Goal: Information Seeking & Learning: Learn about a topic

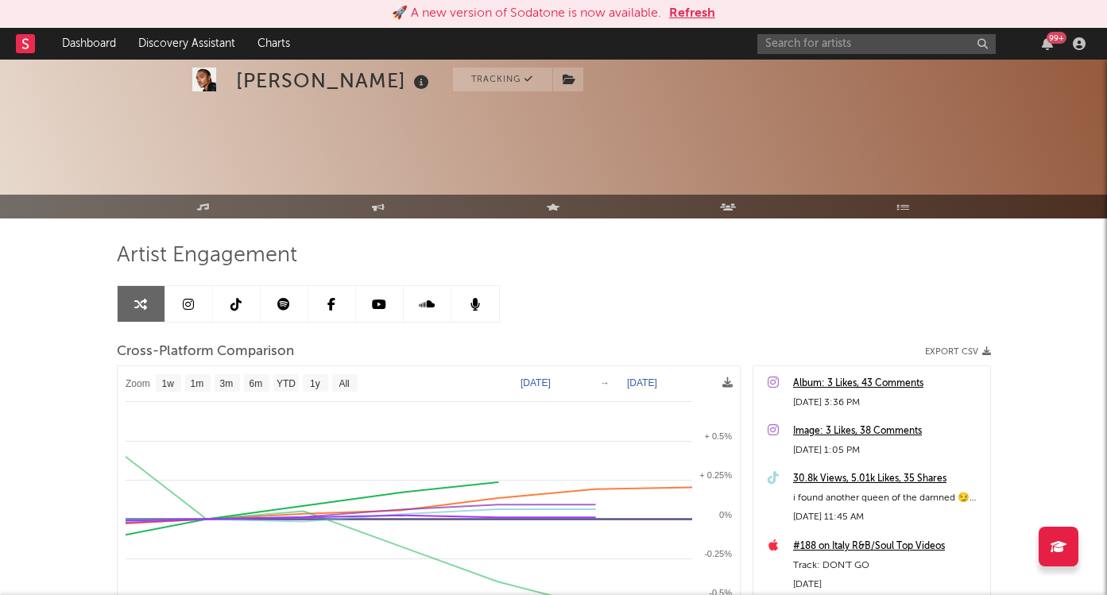
select select "1w"
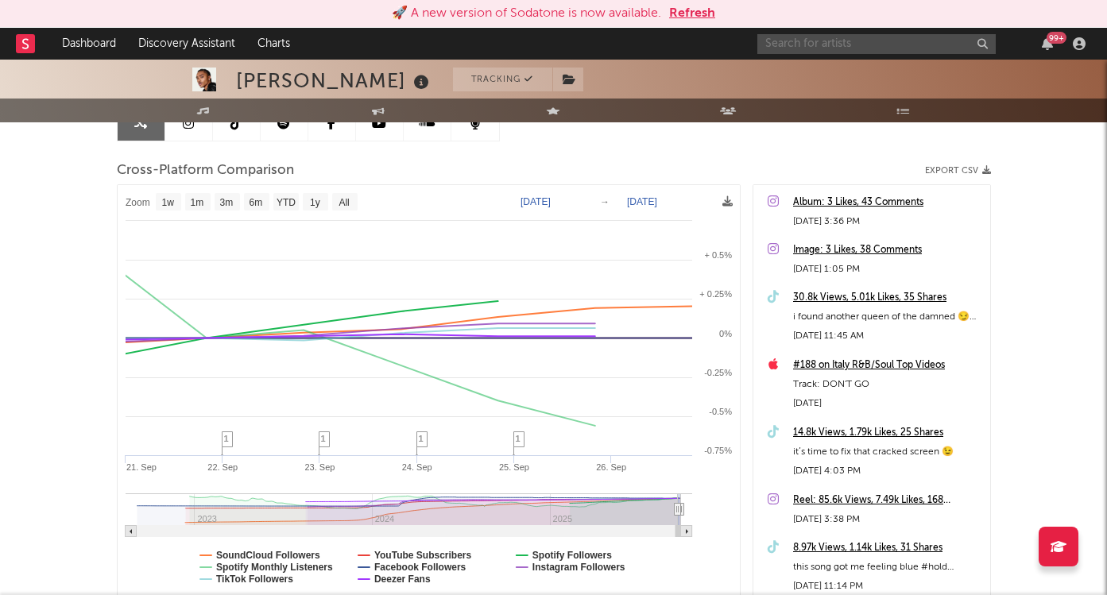
click at [893, 41] on input "text" at bounding box center [876, 44] width 238 height 20
click at [693, 10] on button "Refresh" at bounding box center [692, 13] width 46 height 19
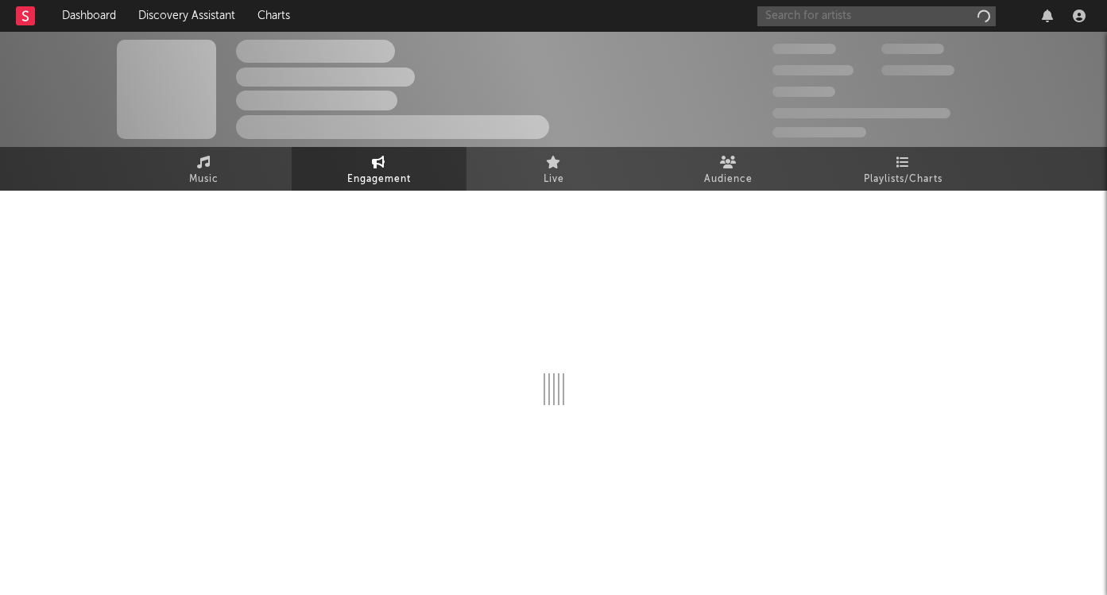
select select "1w"
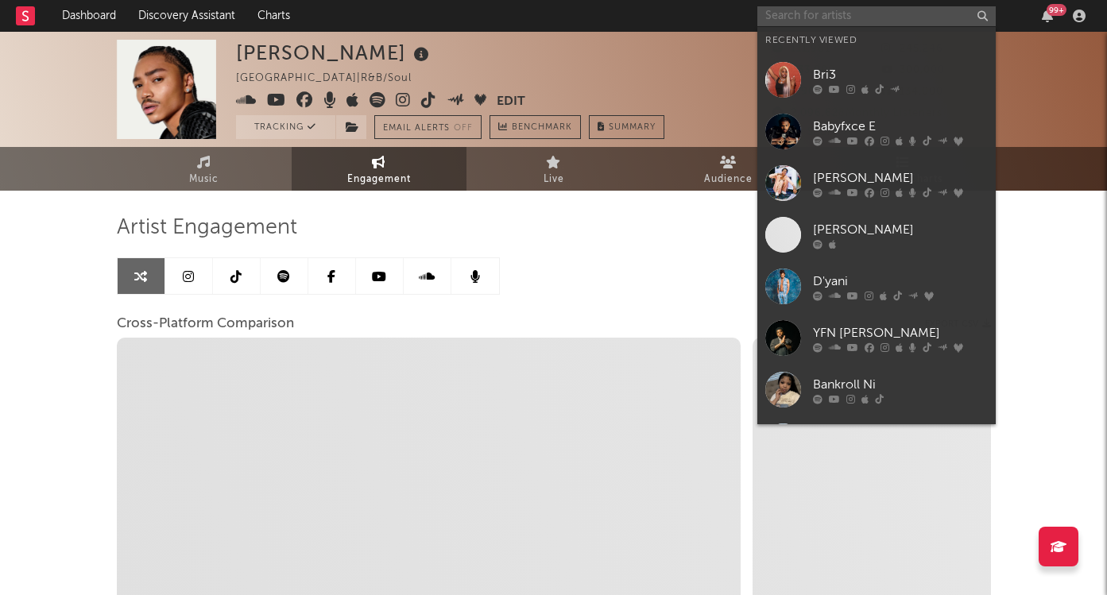
click at [844, 16] on input "text" at bounding box center [876, 16] width 238 height 20
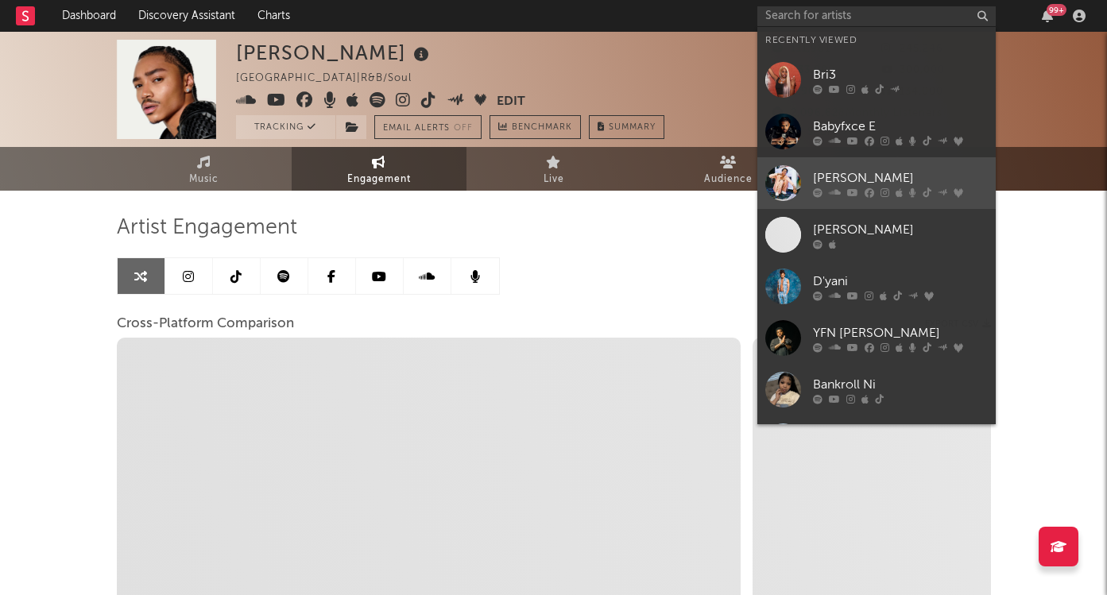
click at [847, 166] on link "[PERSON_NAME]" at bounding box center [876, 183] width 238 height 52
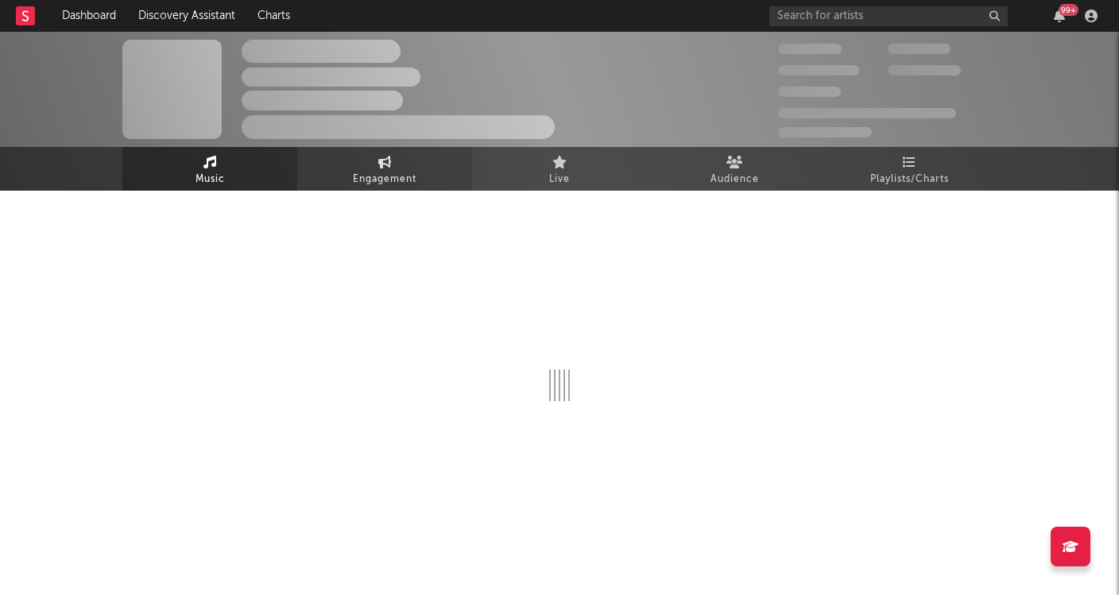
click at [434, 169] on link "Engagement" at bounding box center [384, 169] width 175 height 44
select select "1w"
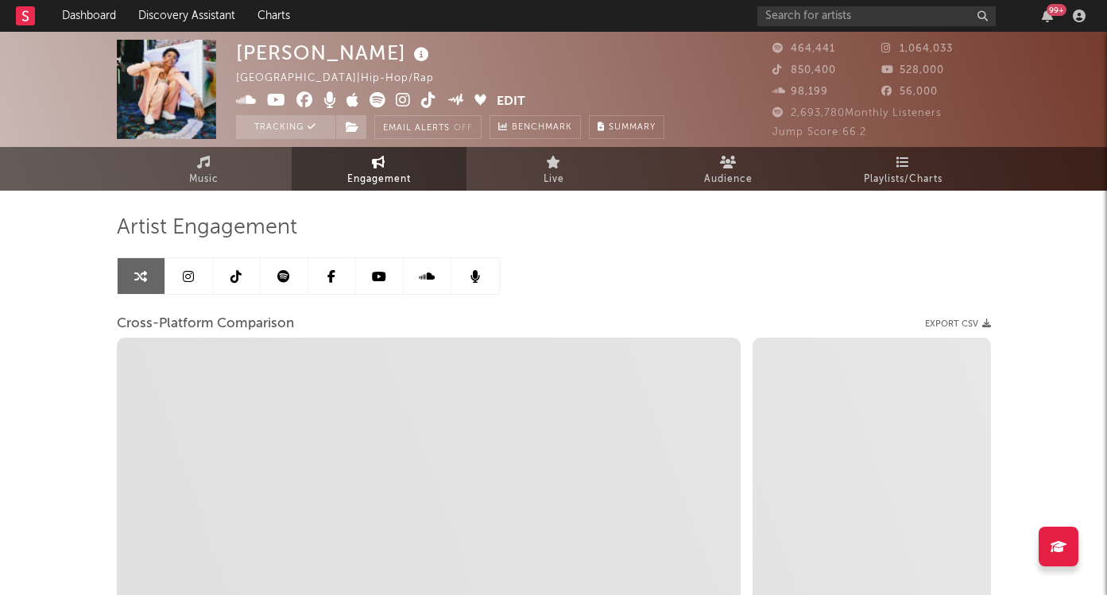
click at [376, 172] on span "Engagement" at bounding box center [379, 179] width 64 height 19
select select "1m"
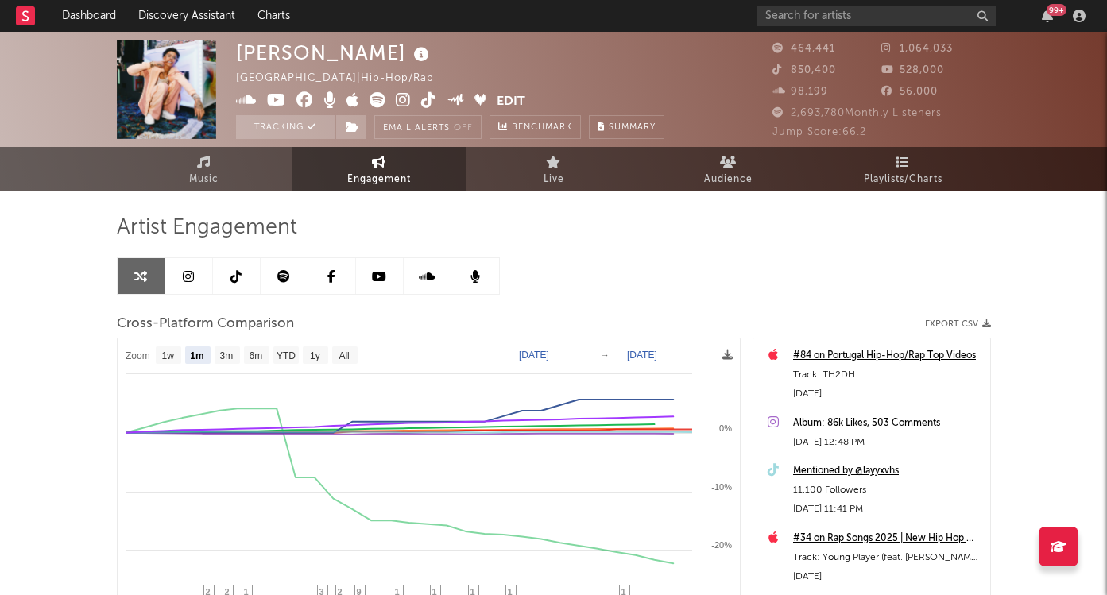
click at [536, 358] on text "[DATE]" at bounding box center [534, 355] width 30 height 11
type input "2025-08-17"
click at [521, 356] on input "date" at bounding box center [546, 355] width 74 height 16
type input "2025-09-17"
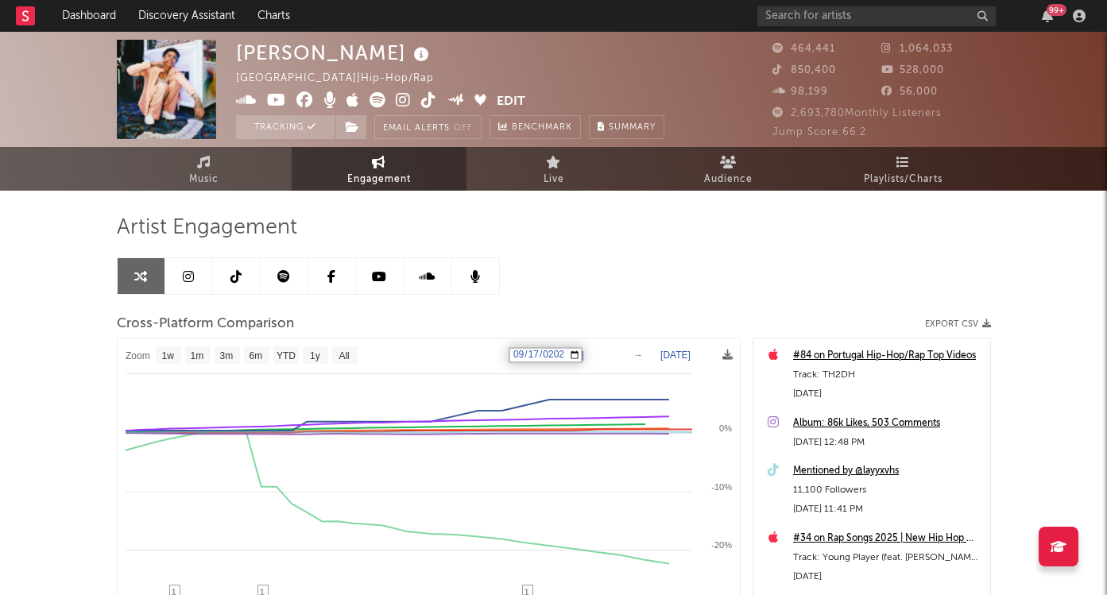
select select "1w"
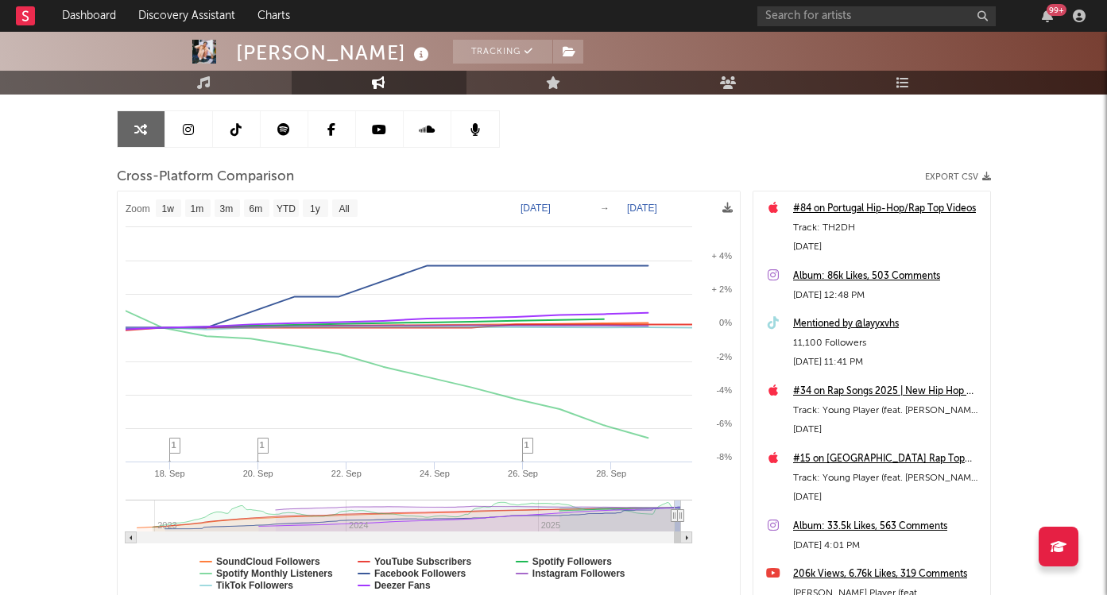
scroll to position [148, 0]
click at [551, 212] on rect at bounding box center [429, 399] width 622 height 416
click at [804, 20] on input "text" at bounding box center [876, 16] width 238 height 20
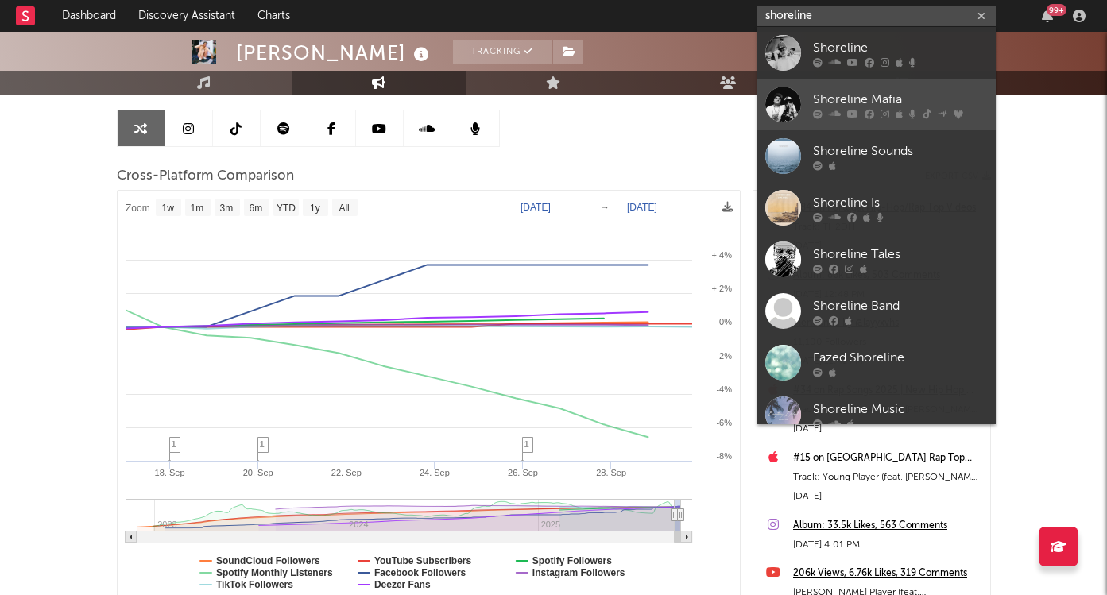
type input "shoreline"
click at [876, 90] on div "Shoreline Mafia" at bounding box center [900, 99] width 175 height 19
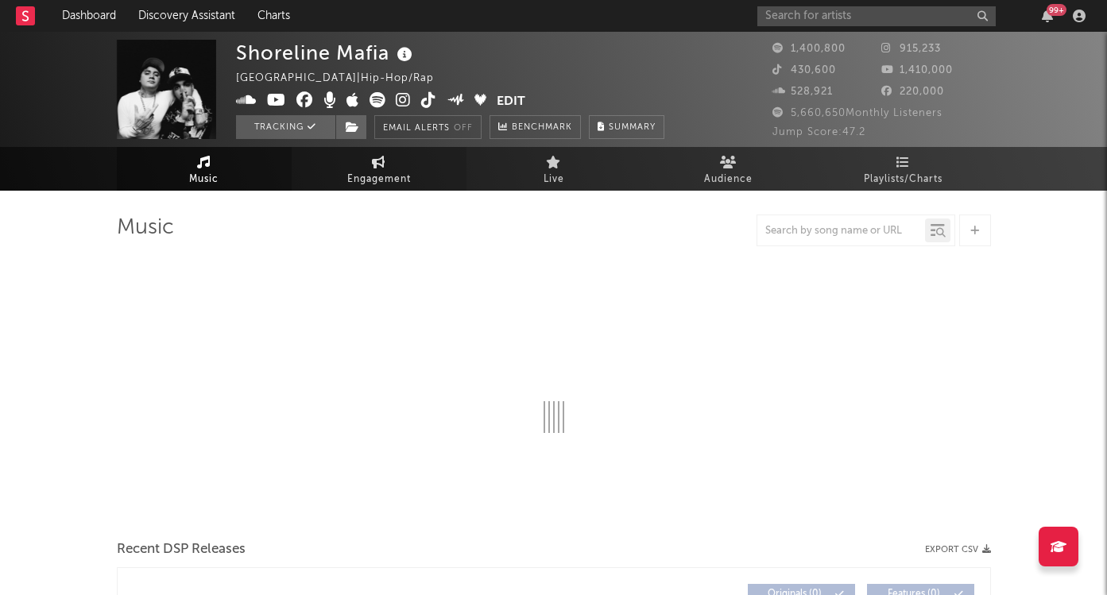
click at [424, 181] on link "Engagement" at bounding box center [379, 169] width 175 height 44
select select "1w"
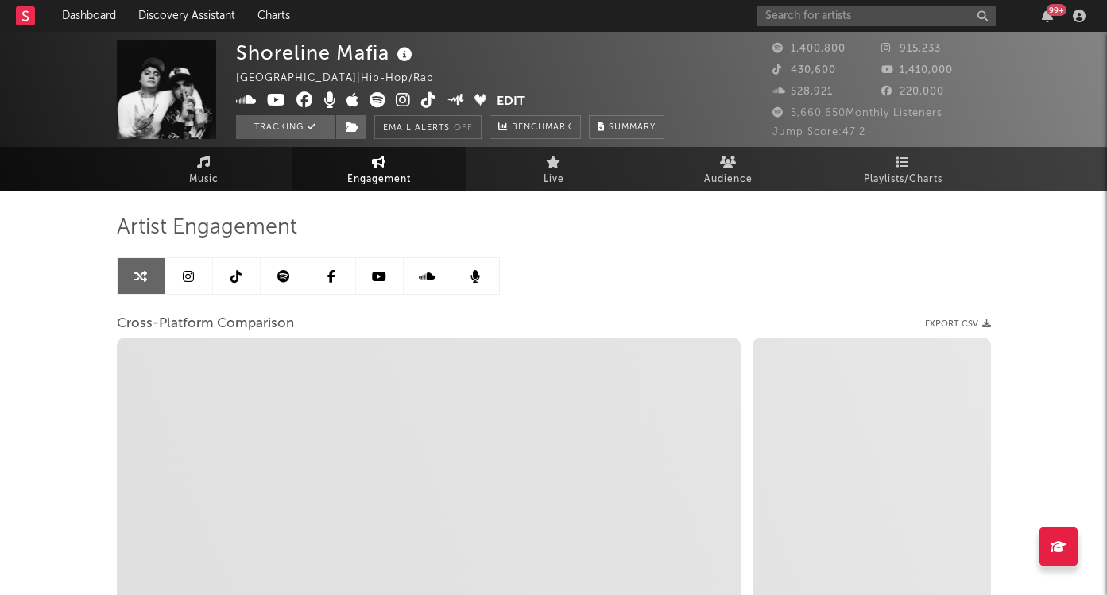
click at [447, 177] on link "Engagement" at bounding box center [379, 169] width 175 height 44
select select "1m"
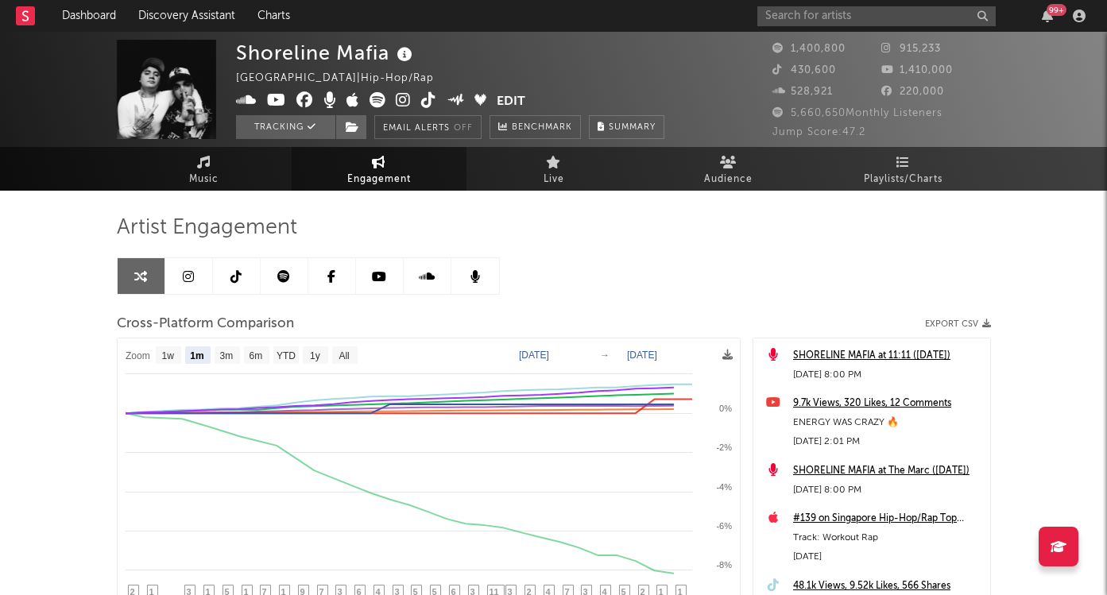
scroll to position [29, 0]
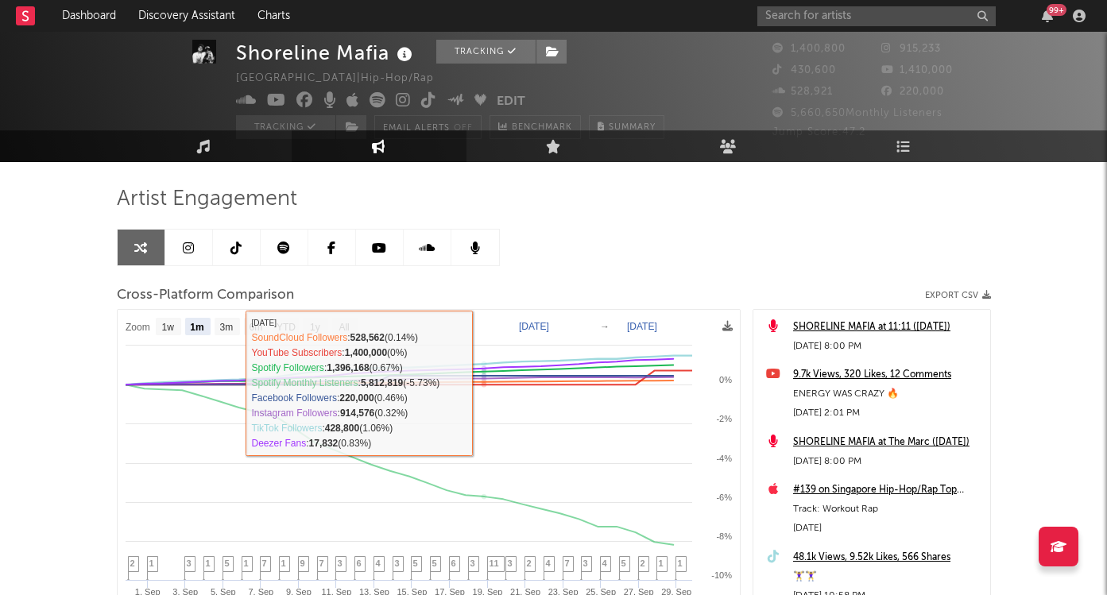
click at [525, 324] on text "[DATE]" at bounding box center [534, 326] width 30 height 11
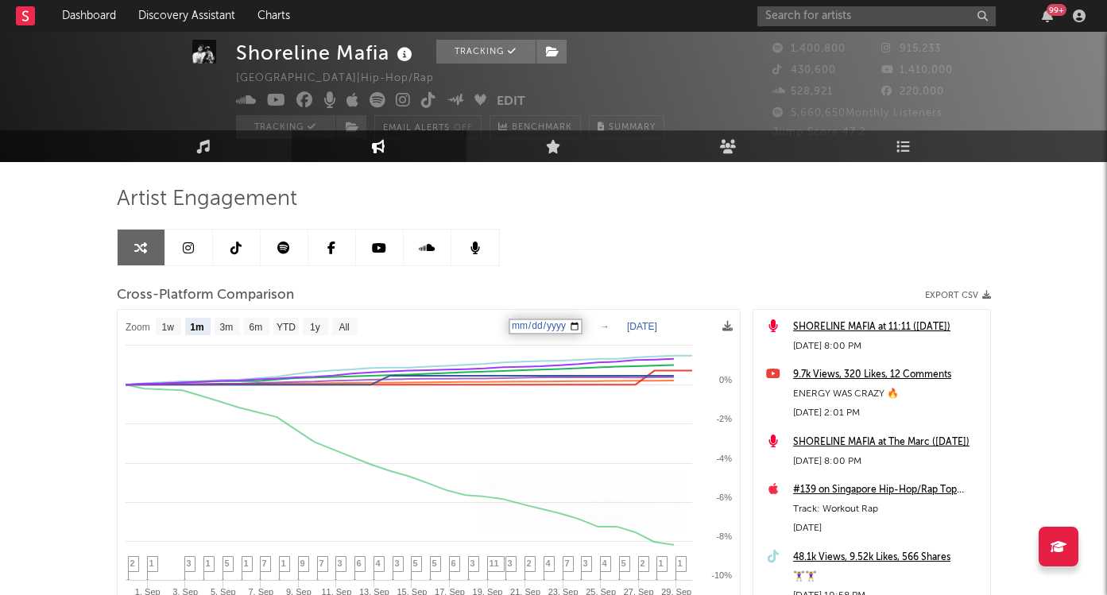
type input "[DATE]"
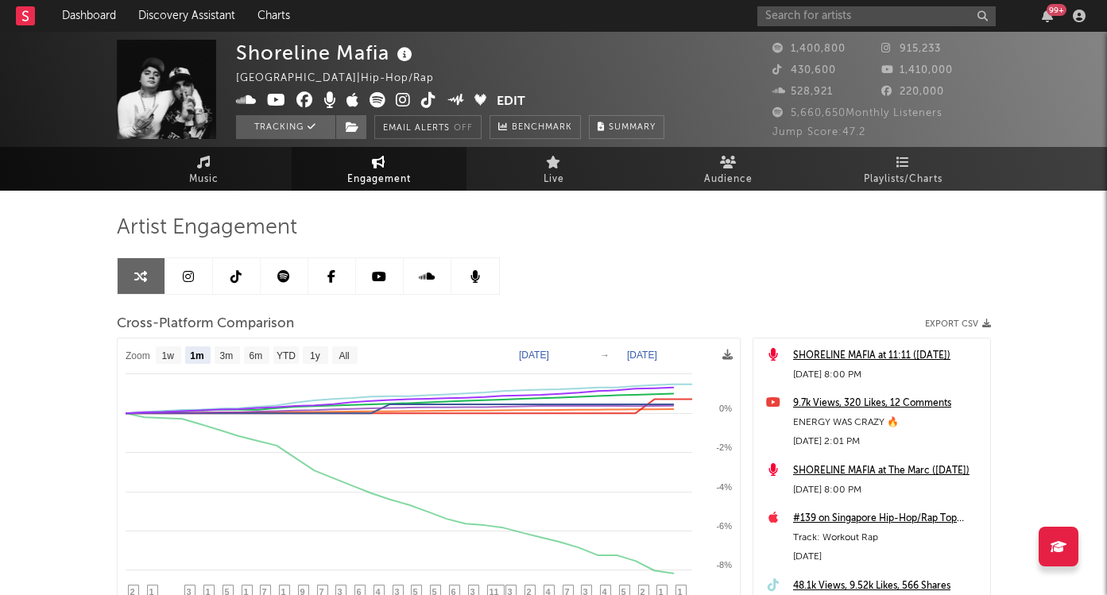
click at [544, 352] on text "[DATE]" at bounding box center [534, 355] width 30 height 11
type input "2025-09-19"
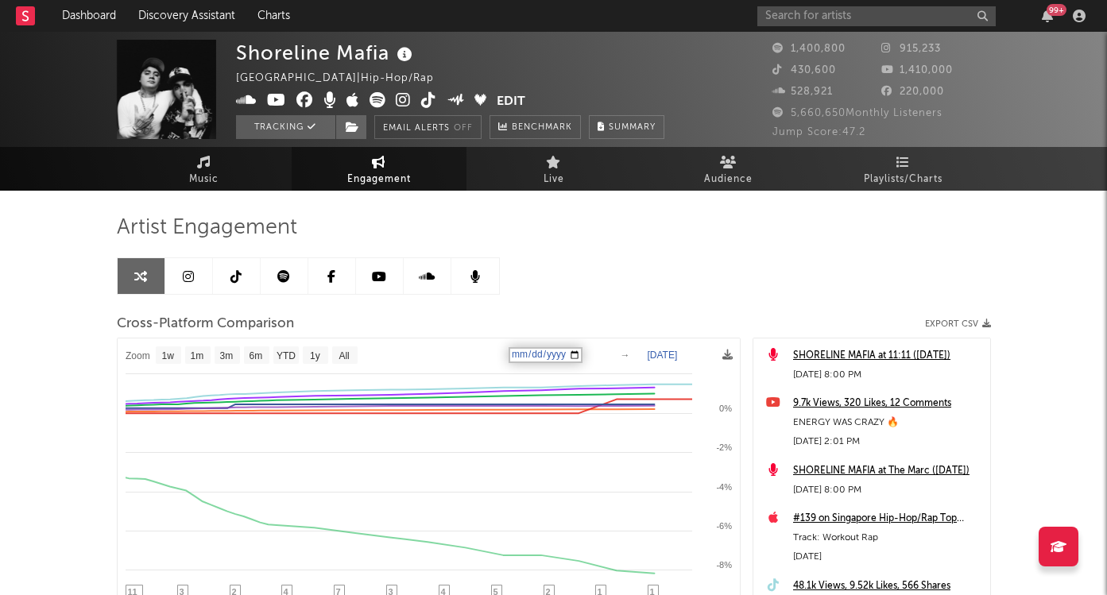
select select "1w"
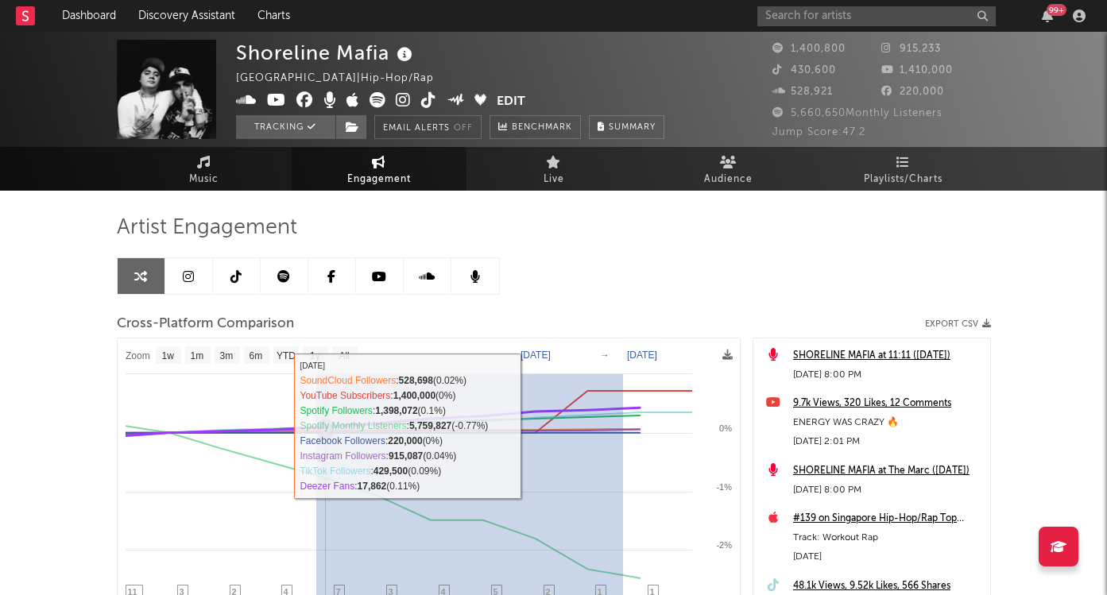
drag, startPoint x: 587, startPoint y: 397, endPoint x: 282, endPoint y: 424, distance: 306.4
type input "2025-09-22"
type input "2025-09-28"
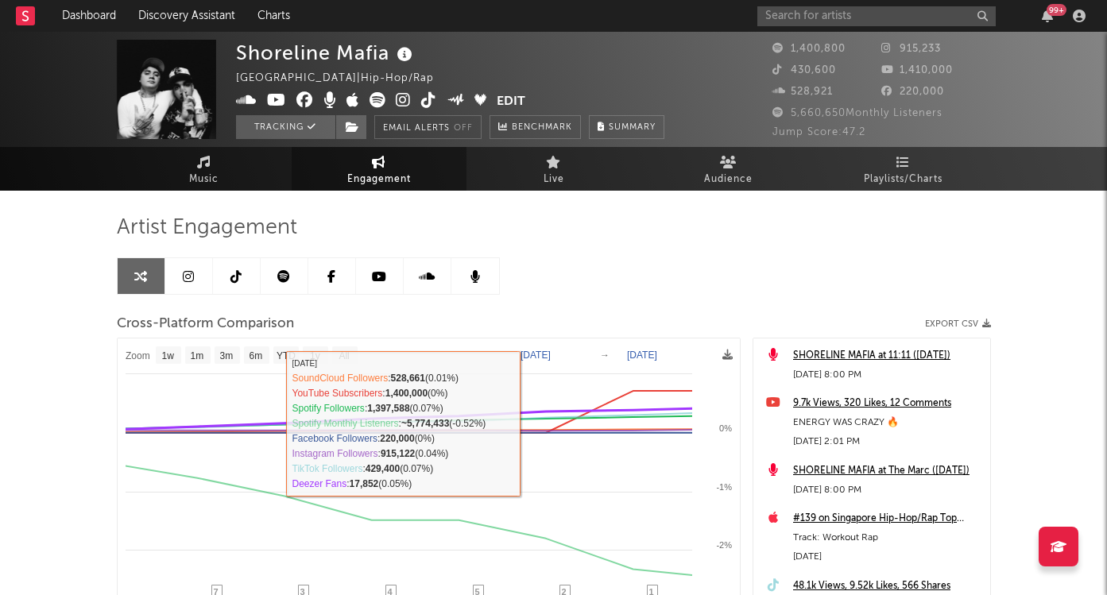
click at [282, 424] on icon at bounding box center [415, 419] width 610 height 22
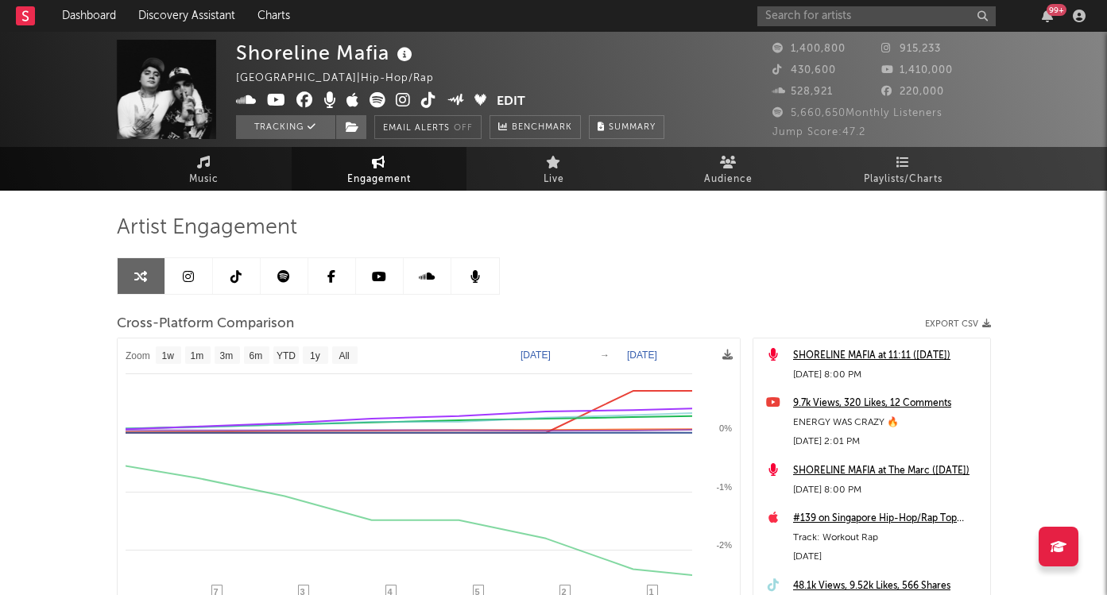
select select "1w"
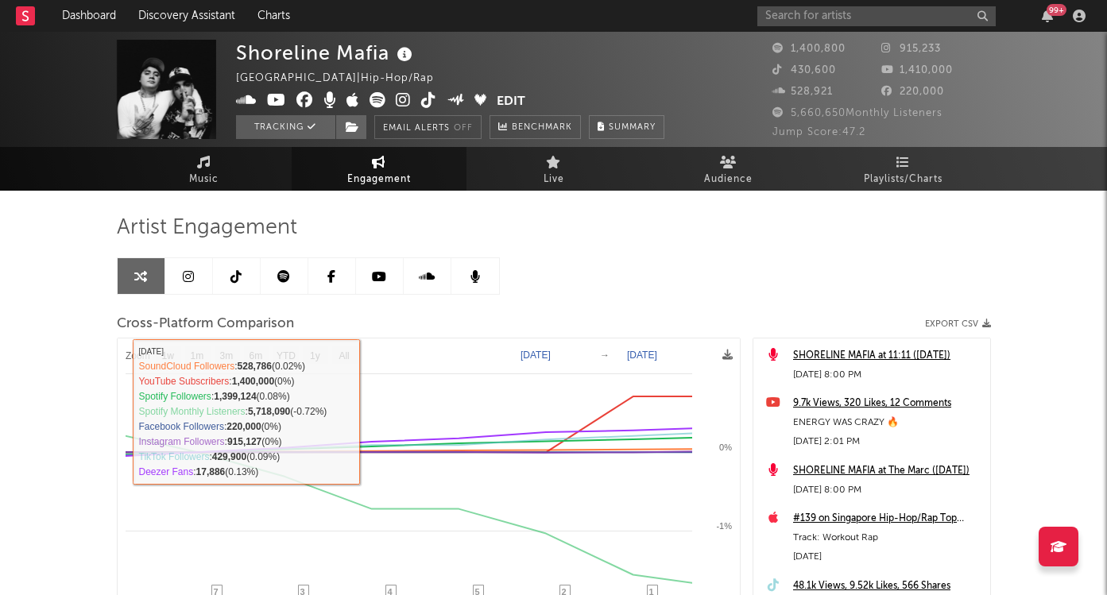
click at [530, 358] on text "[DATE]" at bounding box center [536, 355] width 30 height 11
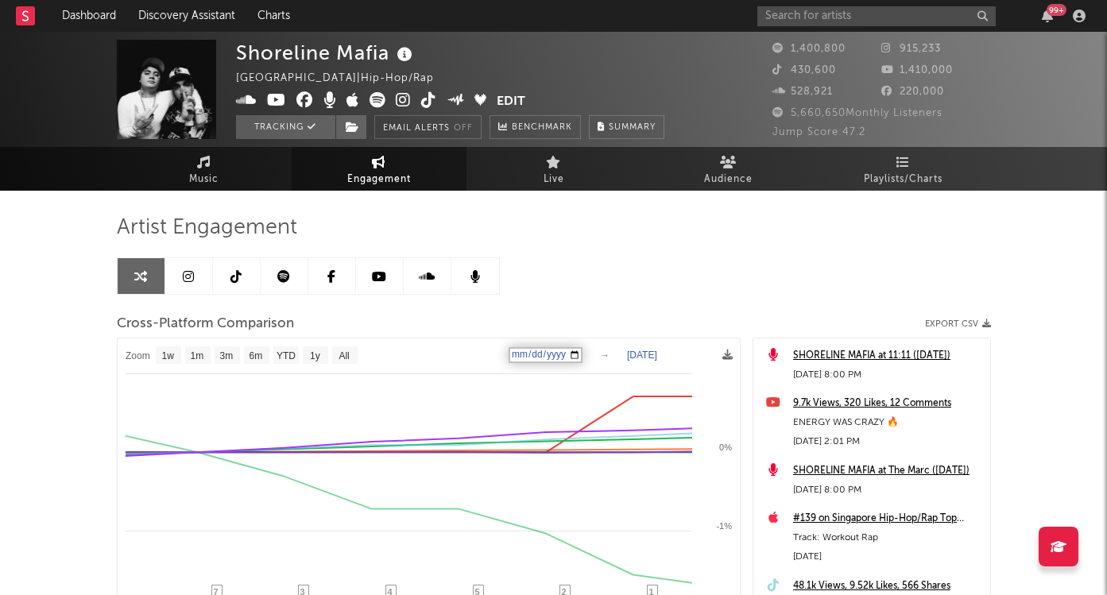
click at [552, 358] on input "2025-09-22" at bounding box center [546, 355] width 74 height 16
click at [544, 358] on input "2025-09-22" at bounding box center [546, 355] width 74 height 16
type input "2025-09-19"
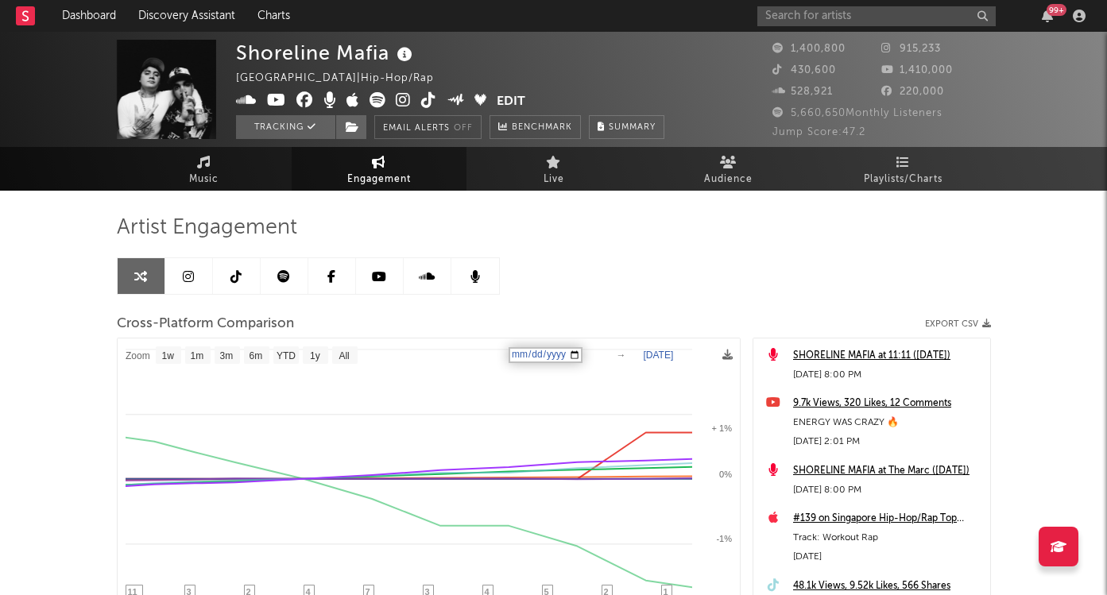
select select "1w"
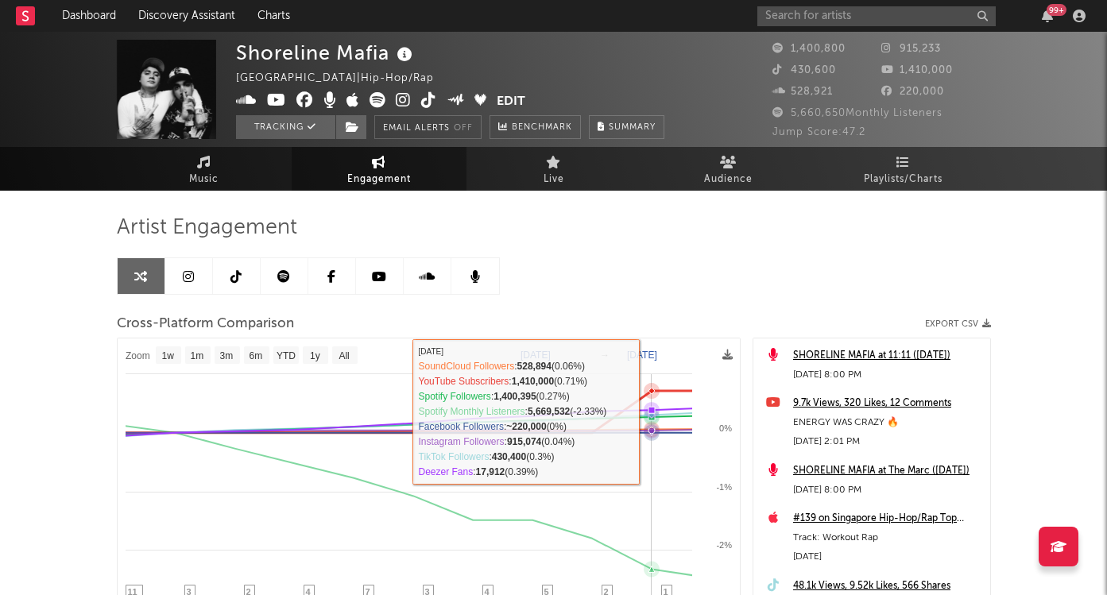
click at [691, 394] on icon at bounding box center [413, 412] width 596 height 42
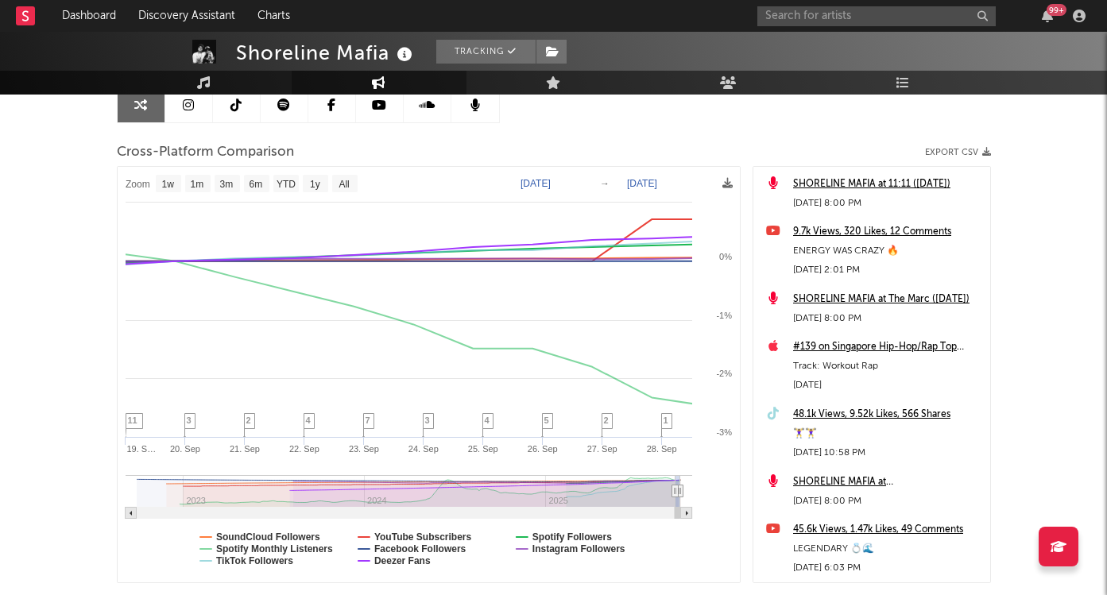
scroll to position [180, 0]
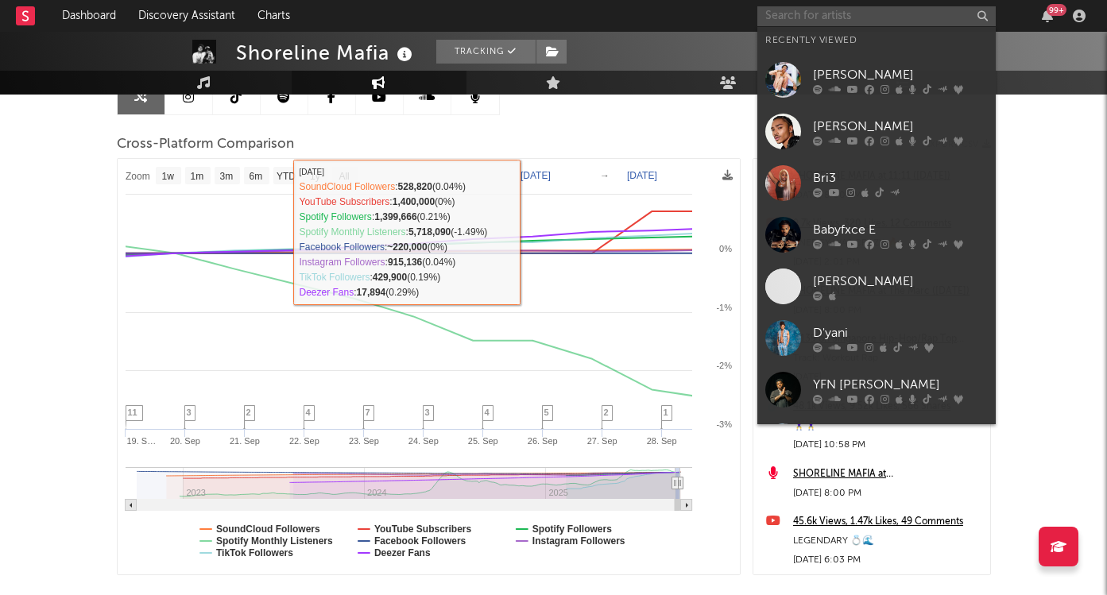
click at [847, 11] on input "text" at bounding box center [876, 16] width 238 height 20
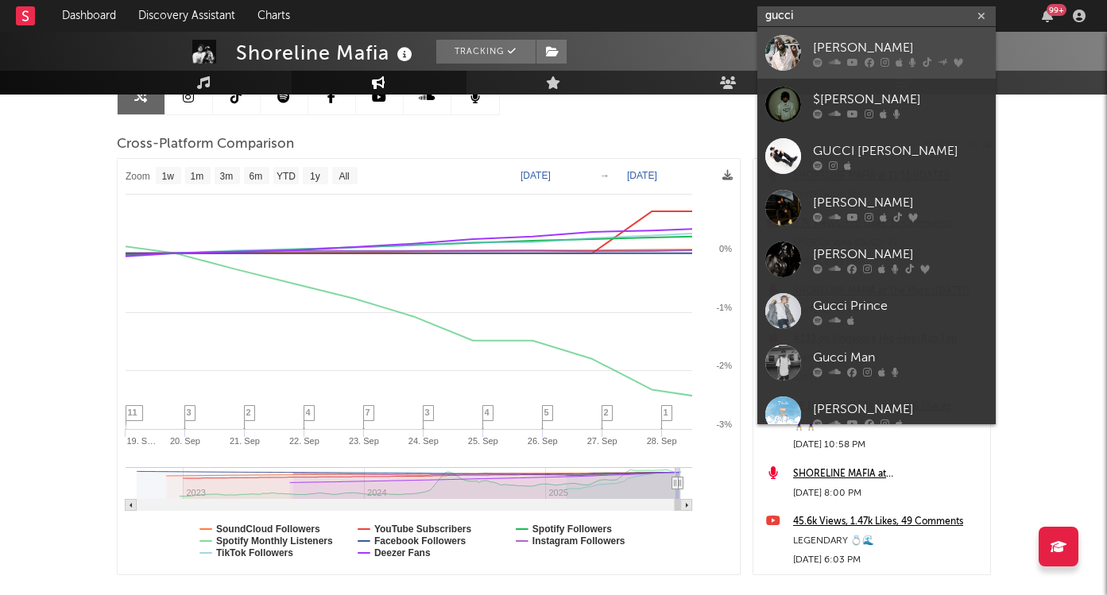
type input "gucci"
click at [863, 49] on div "[PERSON_NAME]" at bounding box center [900, 47] width 175 height 19
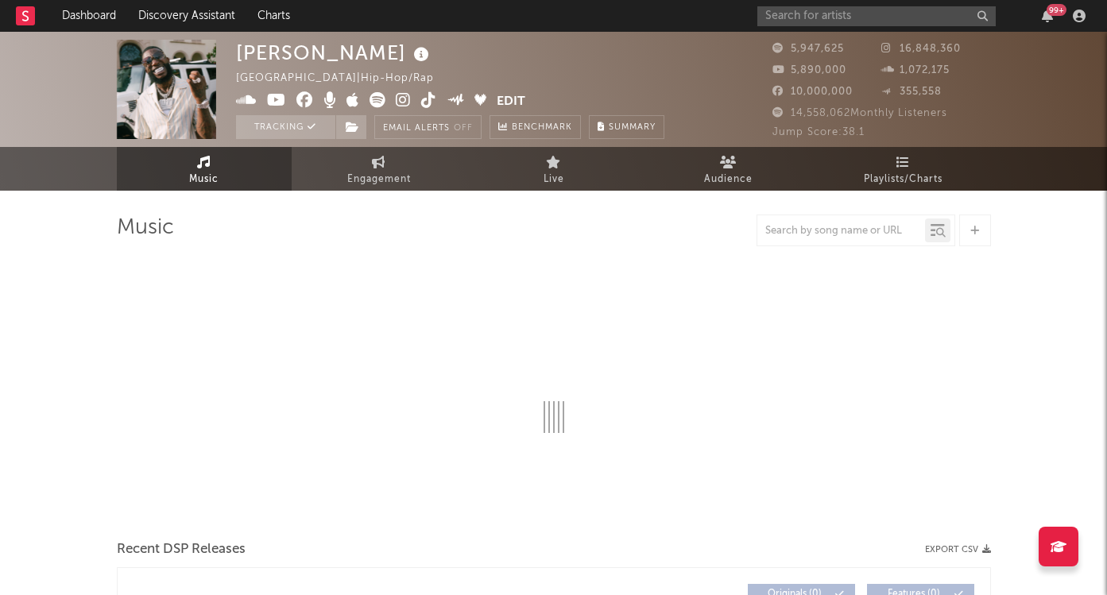
select select "6m"
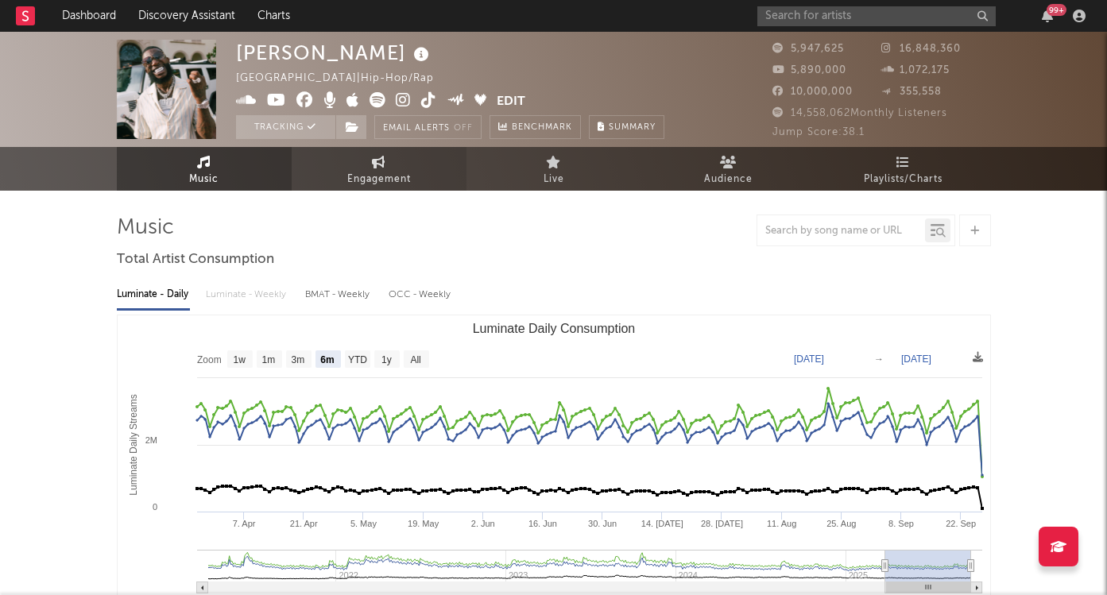
click at [380, 187] on span "Engagement" at bounding box center [379, 179] width 64 height 19
select select "1w"
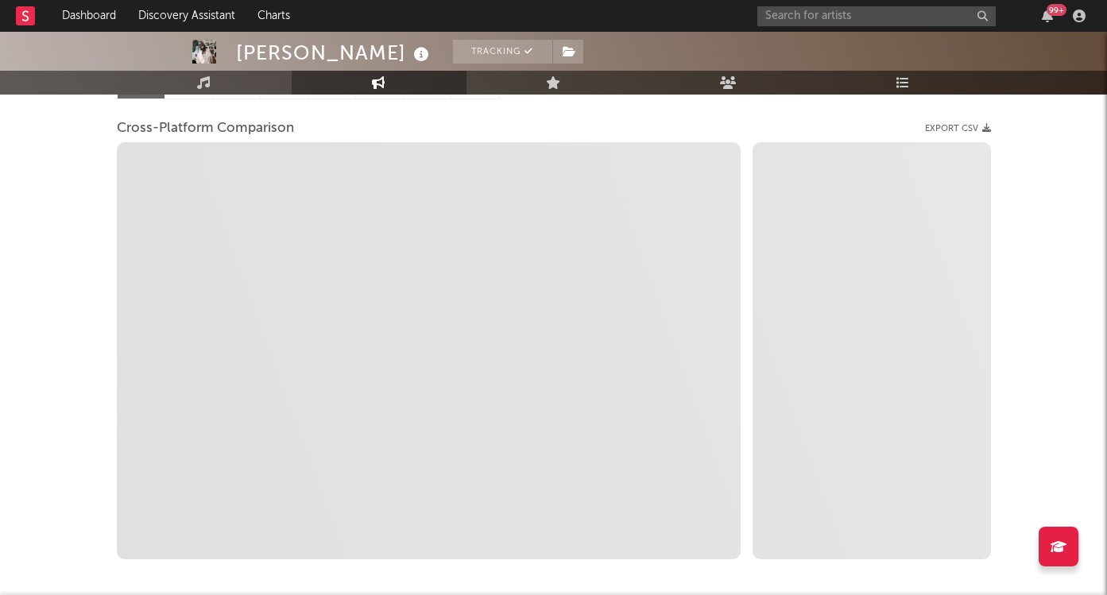
scroll to position [180, 0]
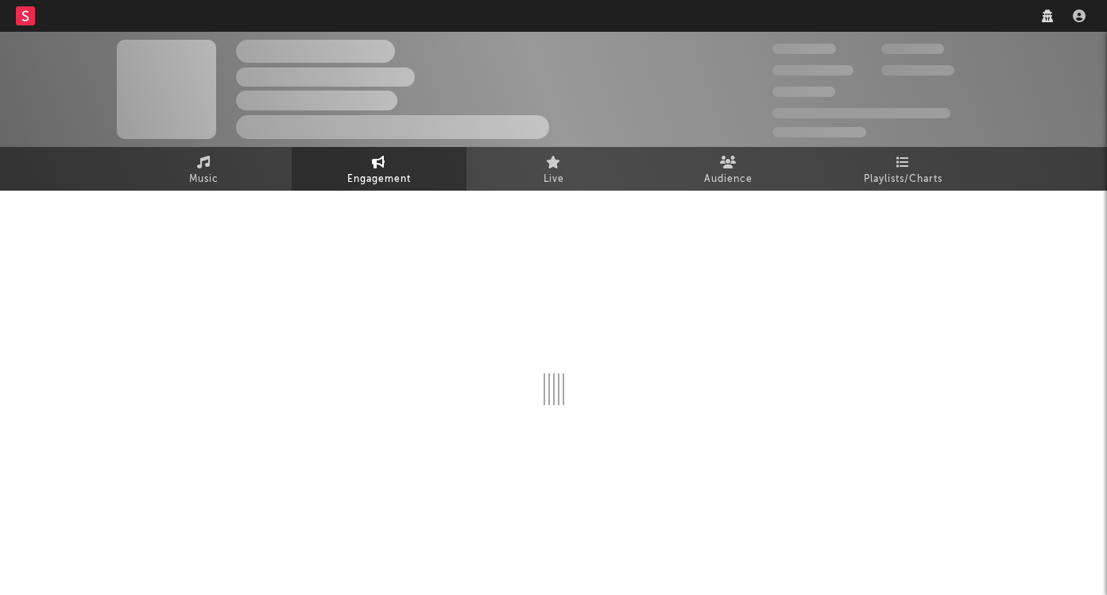
select select "1w"
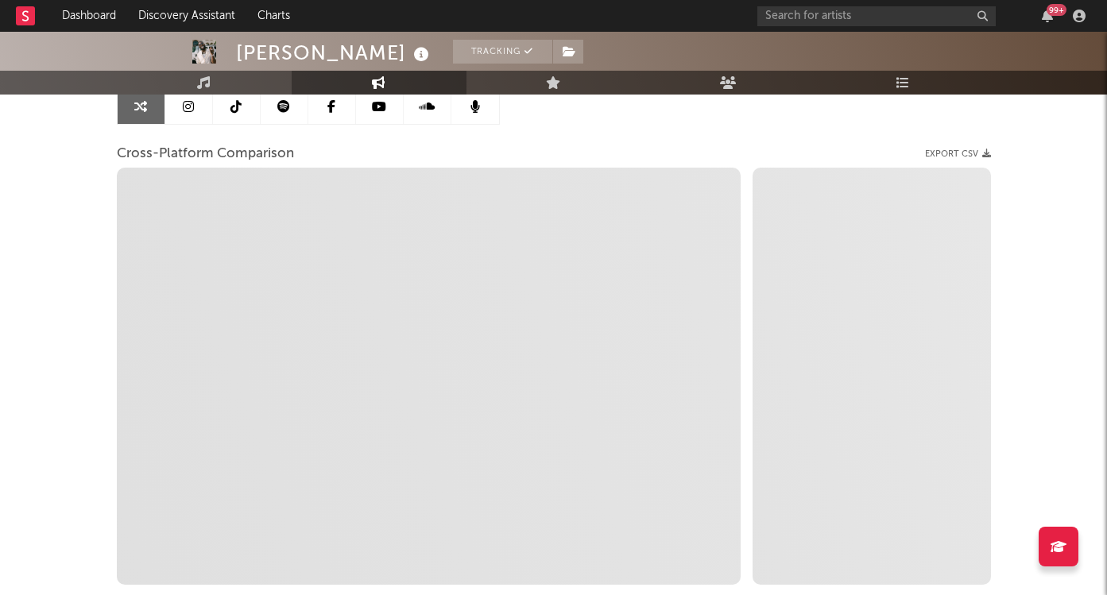
scroll to position [168, 0]
select select "1m"
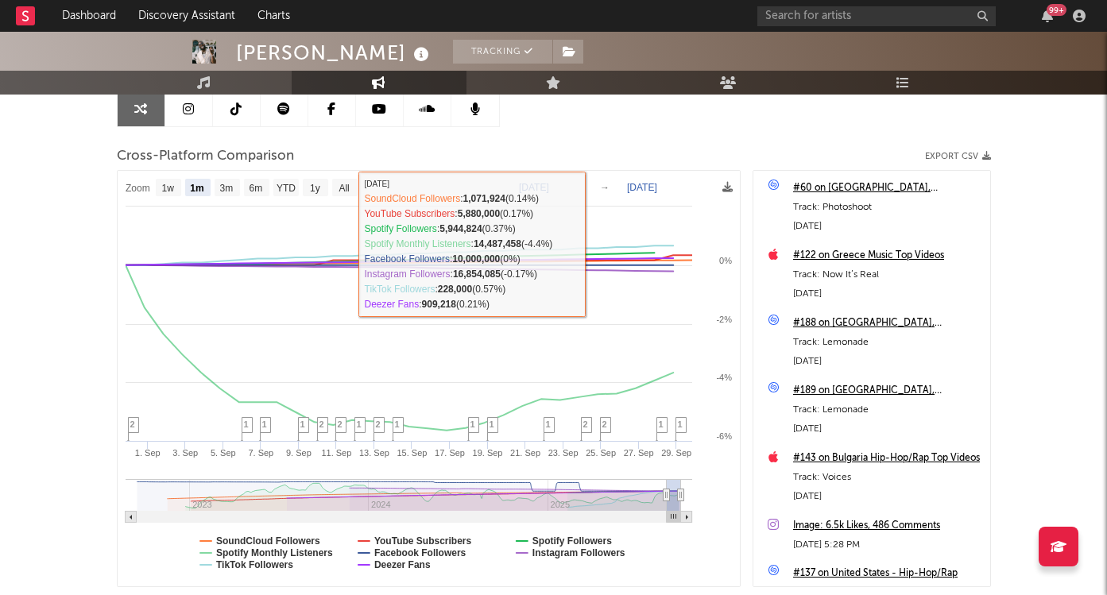
click at [556, 140] on div "Artist Engagement Cross-Platform Comparison Export CSV Zoom 1w 1m 3m 6m YTD 1y …" at bounding box center [554, 317] width 874 height 540
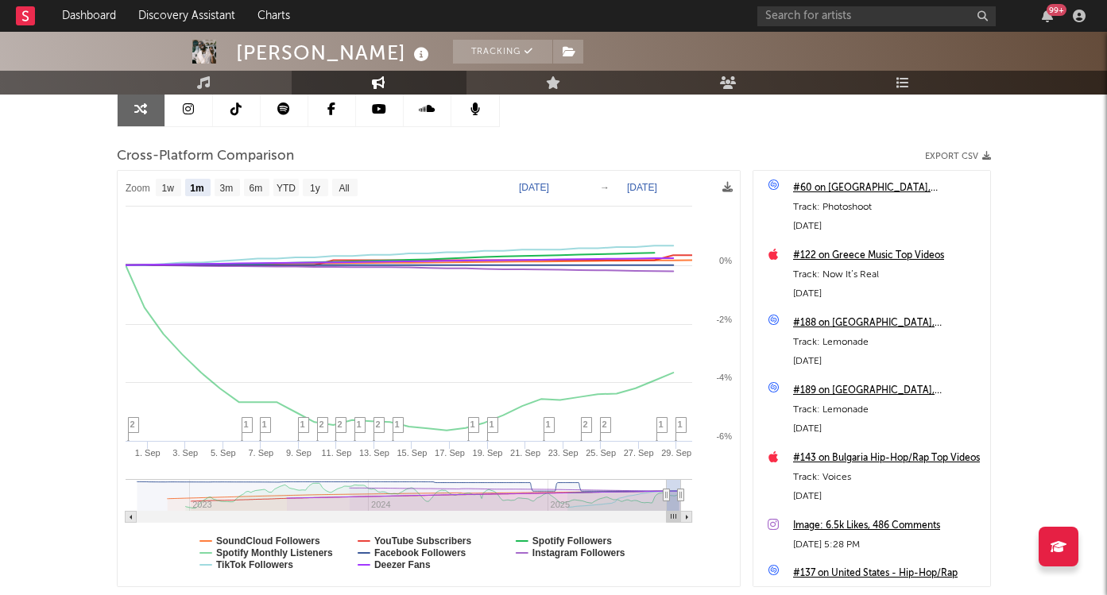
click at [534, 185] on text "[DATE]" at bounding box center [534, 187] width 30 height 11
click at [549, 185] on input "[DATE]" at bounding box center [546, 188] width 74 height 16
click at [539, 185] on input "[DATE]" at bounding box center [546, 188] width 74 height 16
type input "[DATE]"
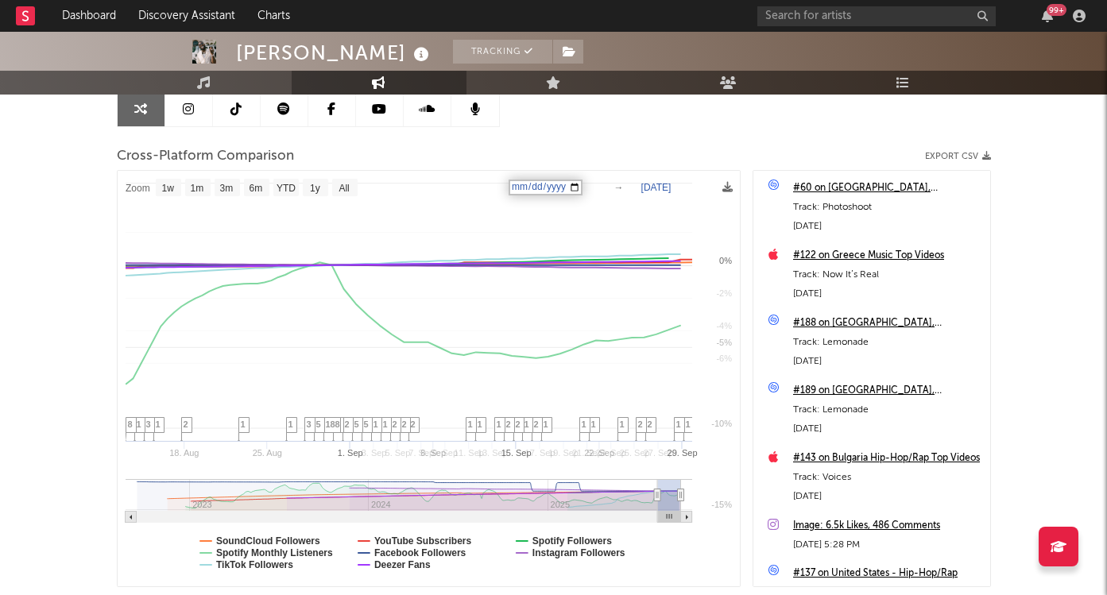
select select "1w"
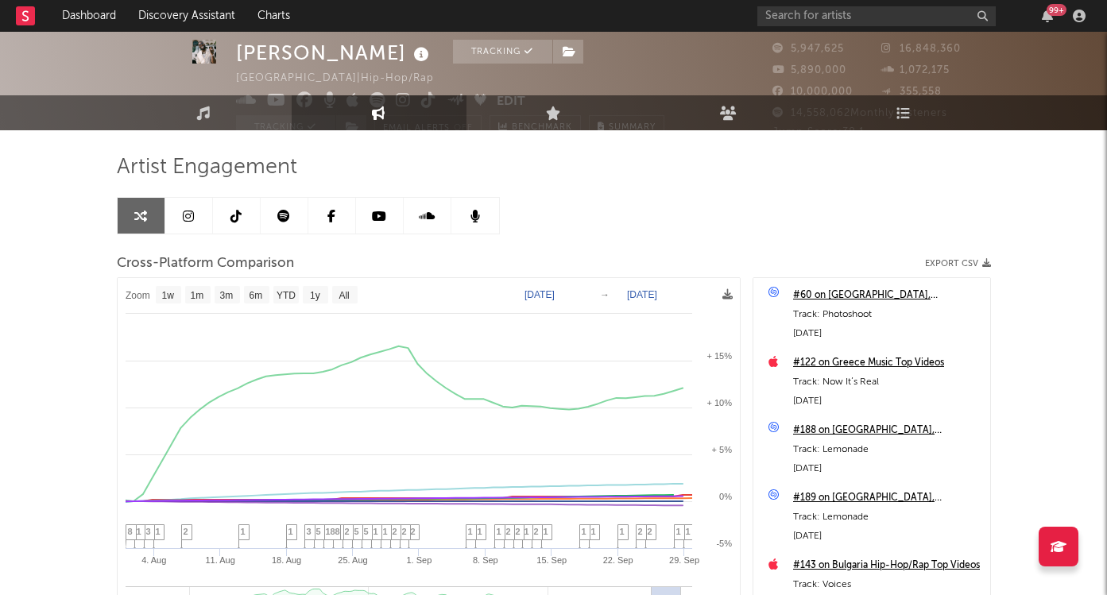
scroll to position [125, 0]
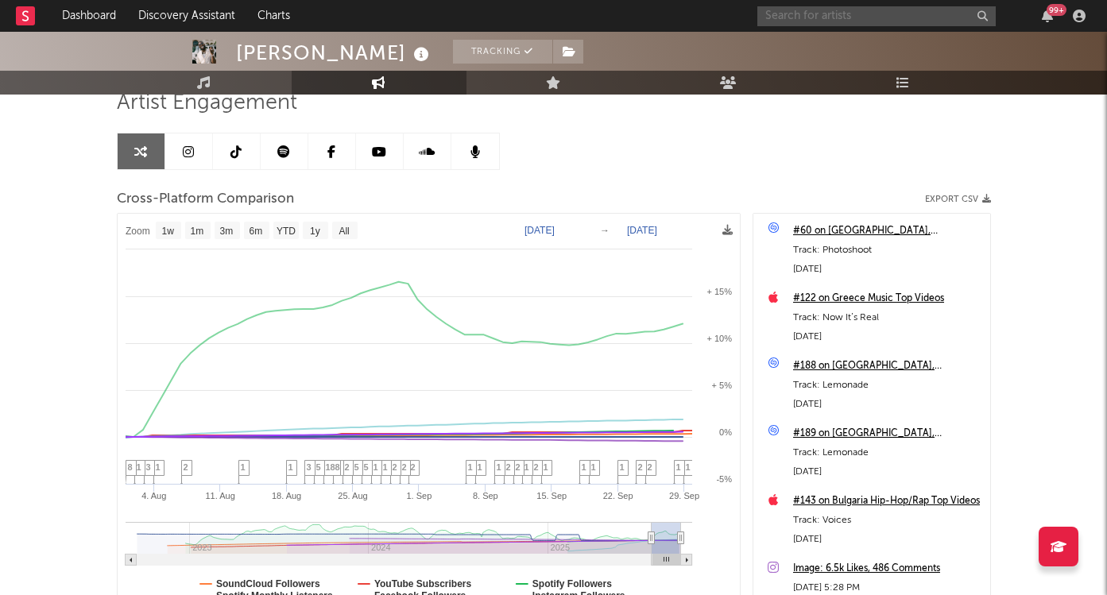
click at [866, 6] on input "text" at bounding box center [876, 16] width 238 height 20
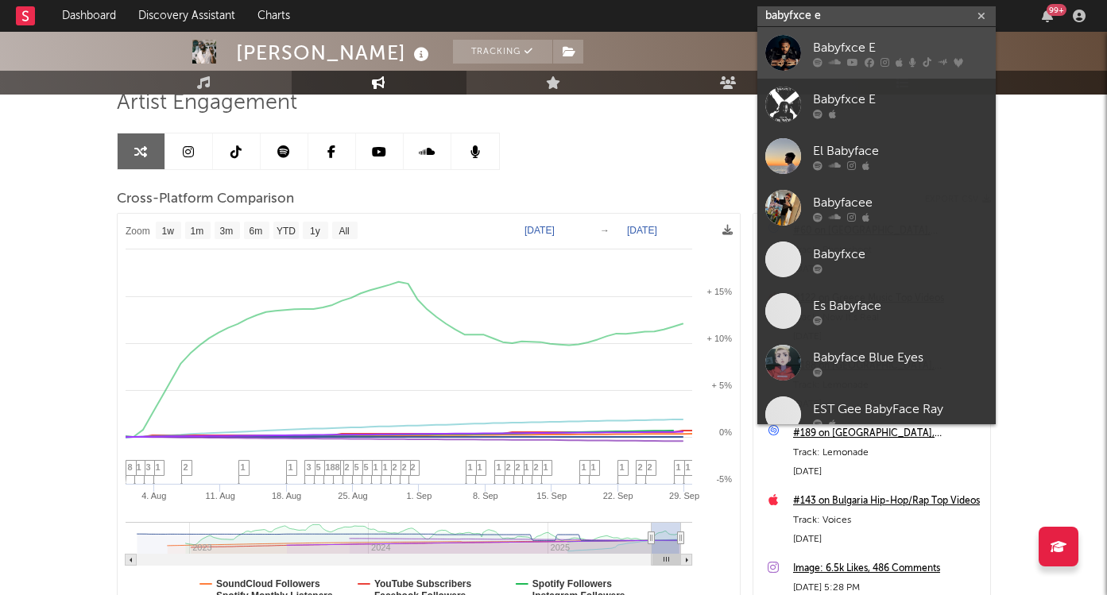
type input "babyfxce e"
click at [897, 41] on div "Babyfxce E" at bounding box center [900, 47] width 175 height 19
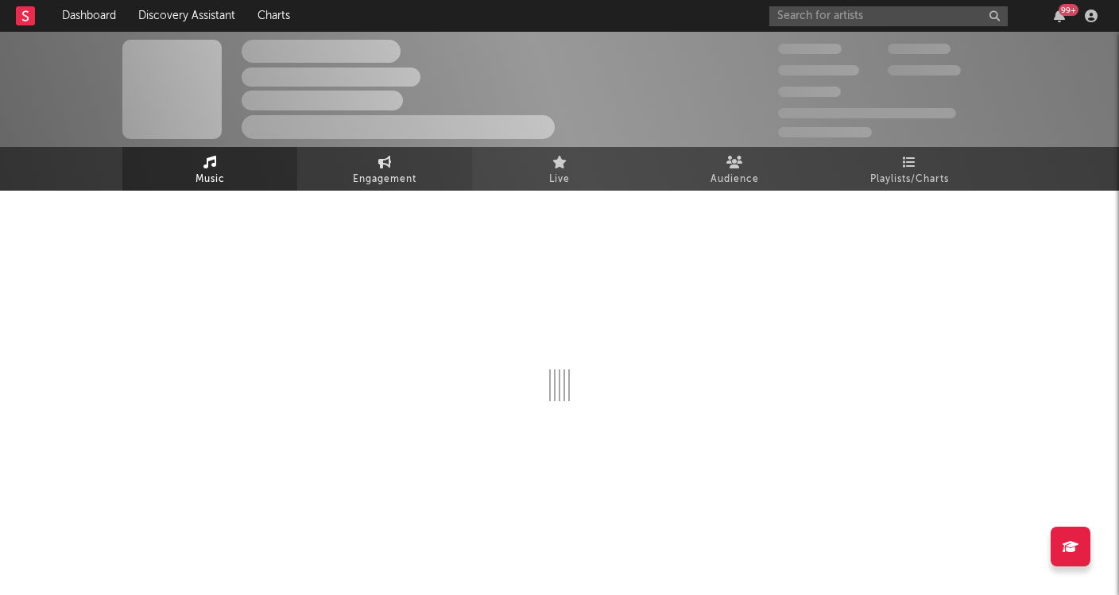
click at [410, 169] on link "Engagement" at bounding box center [384, 169] width 175 height 44
select select "1w"
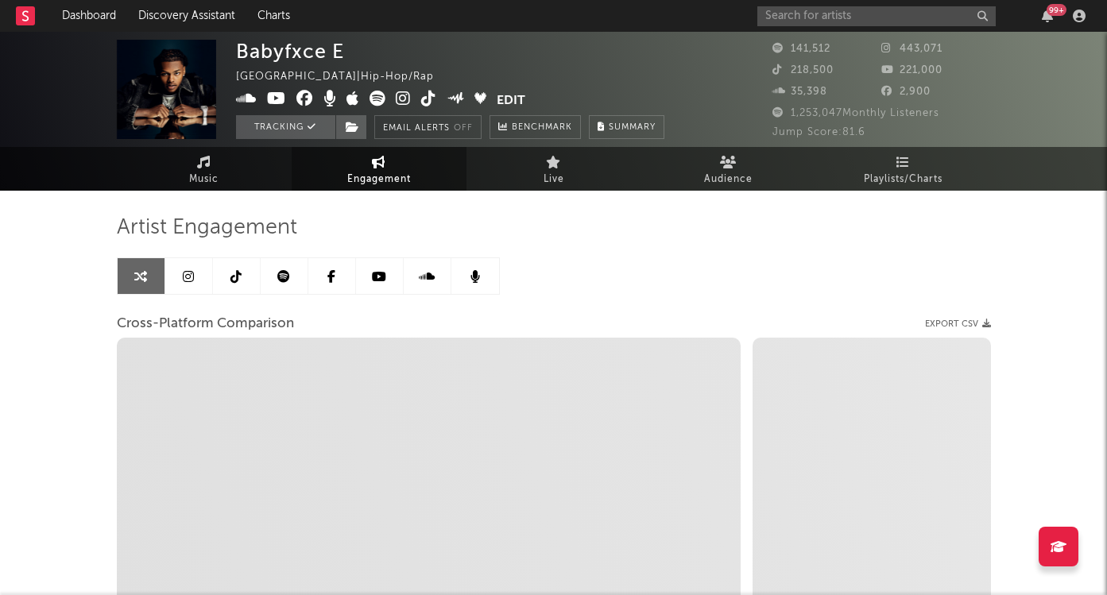
click at [404, 170] on span "Engagement" at bounding box center [379, 179] width 64 height 19
select select "1m"
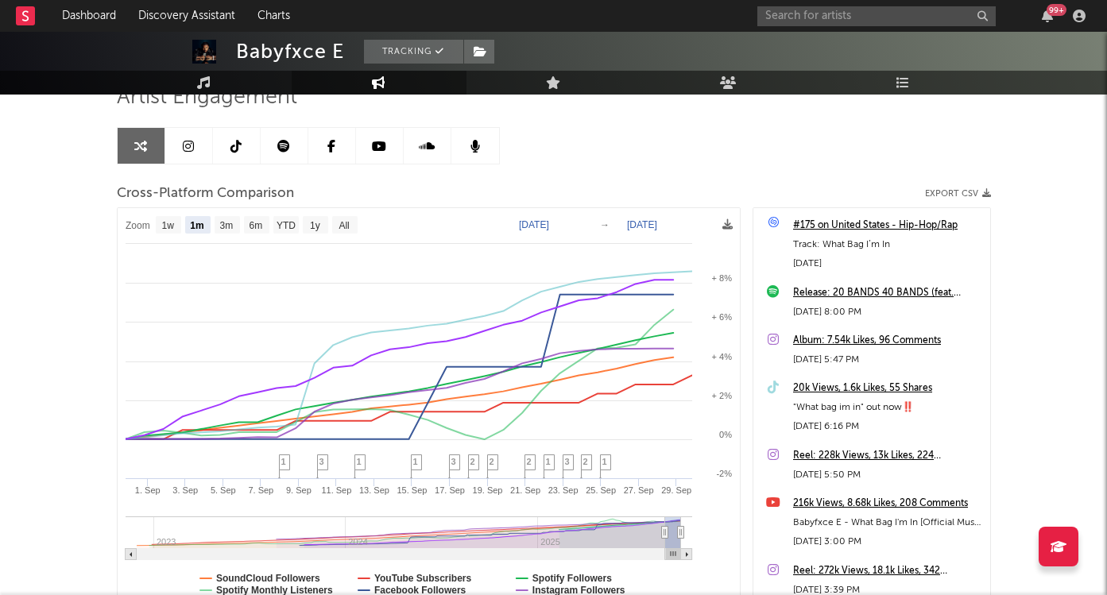
scroll to position [128, 0]
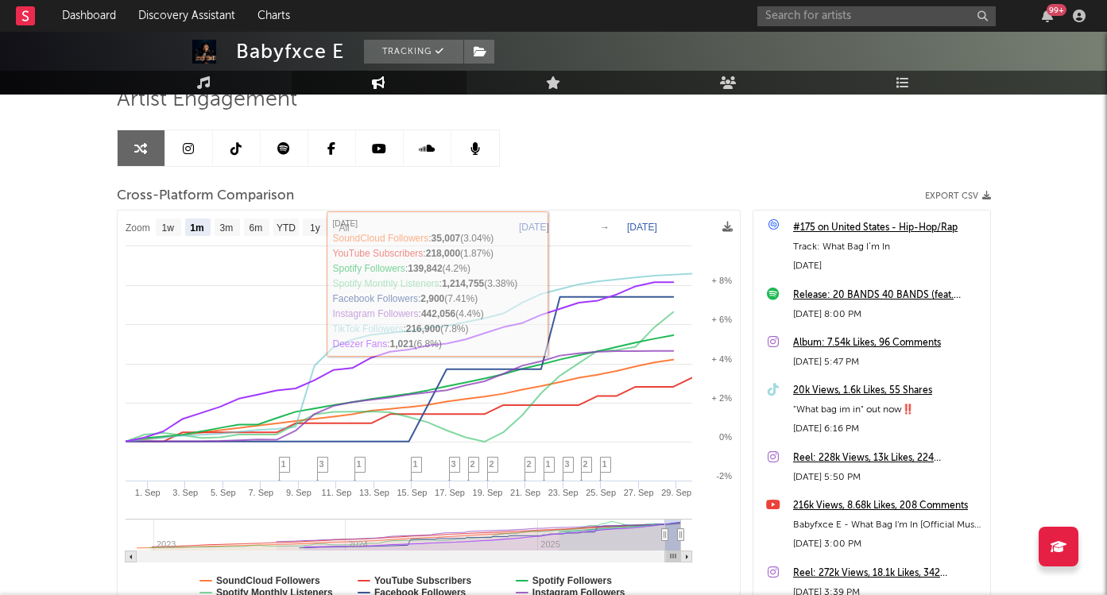
click at [546, 181] on div "Artist Engagement Cross-Platform Comparison Export CSV Zoom 1w 1m 3m 6m YTD 1y …" at bounding box center [554, 357] width 874 height 540
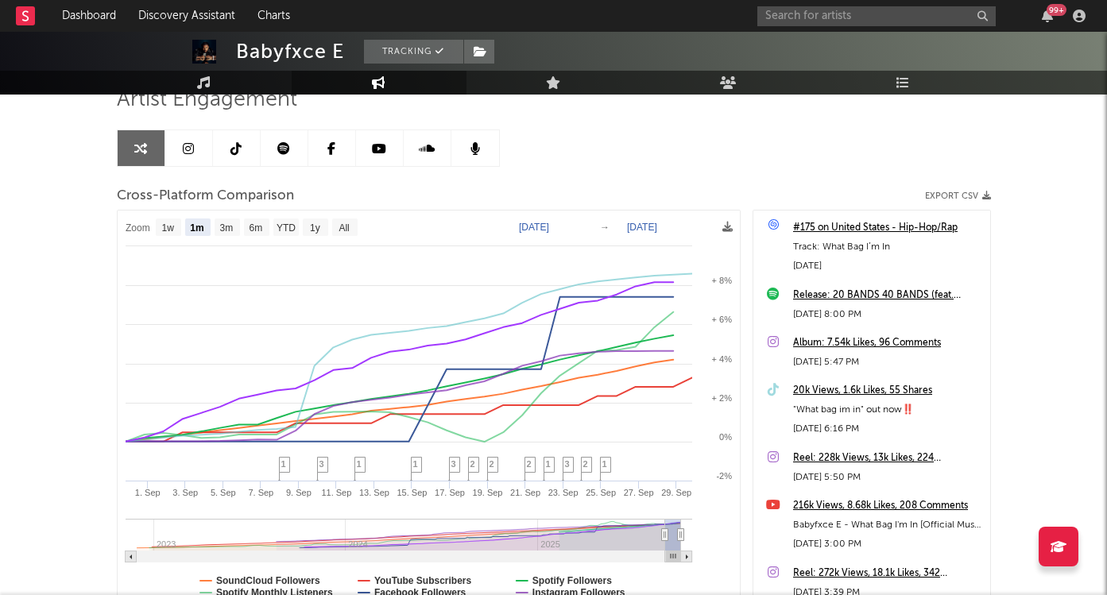
click at [532, 223] on text "[DATE]" at bounding box center [534, 227] width 30 height 11
click at [583, 223] on input "[DATE]" at bounding box center [546, 227] width 74 height 16
type input "[DATE]"
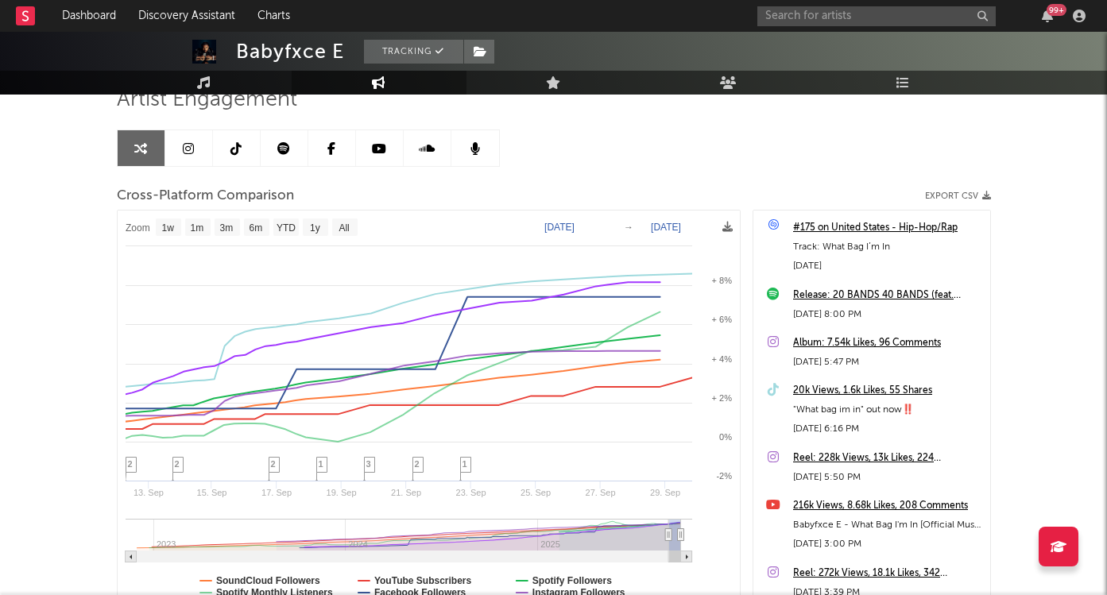
select select "1w"
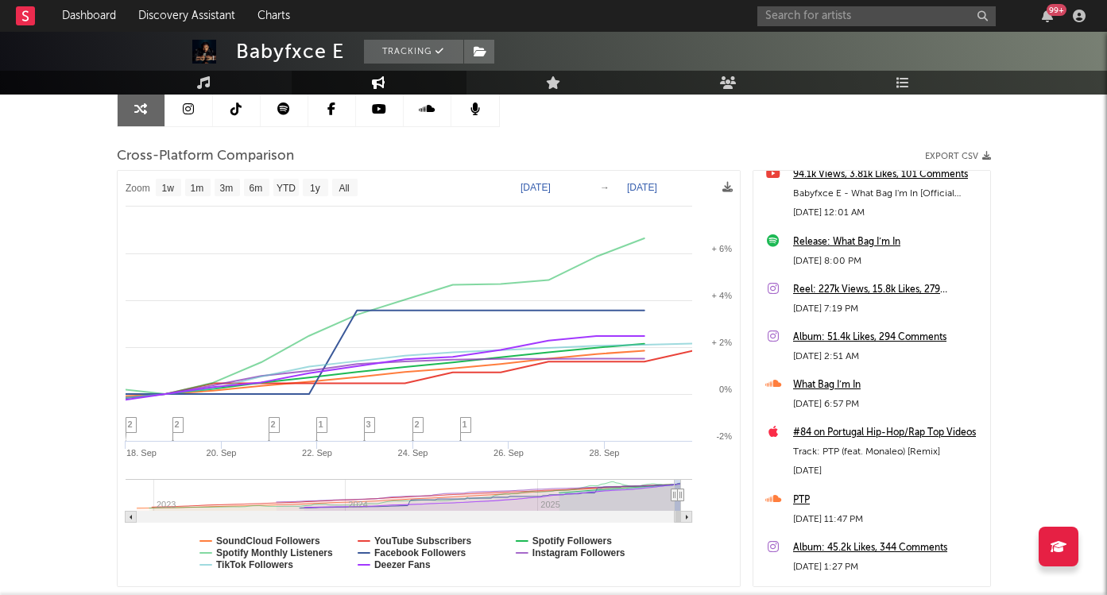
scroll to position [0, 0]
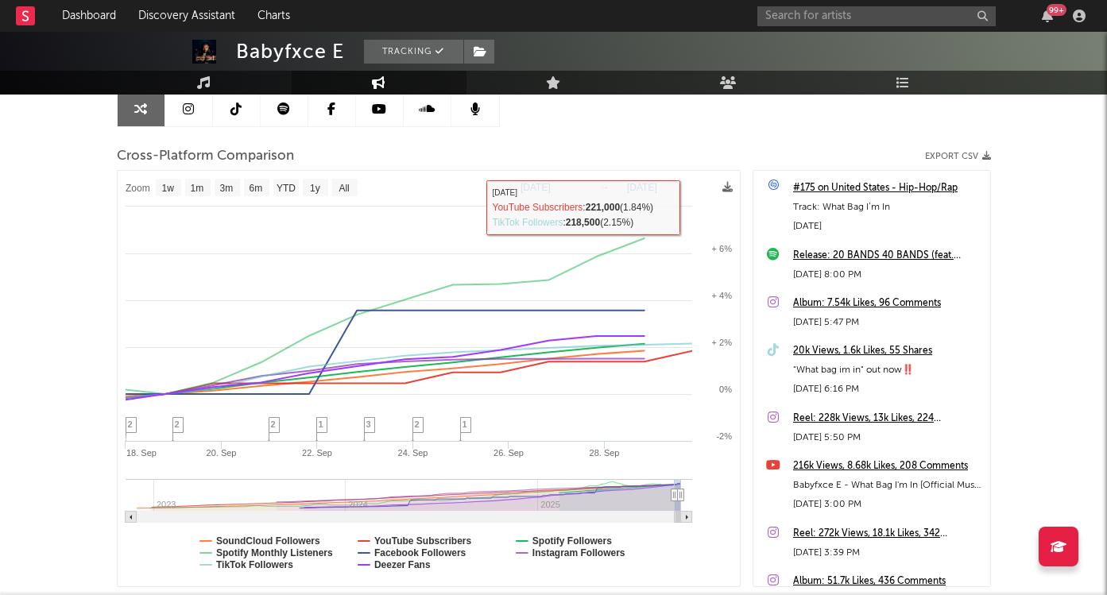
click at [874, 3] on div "99 +" at bounding box center [924, 16] width 334 height 32
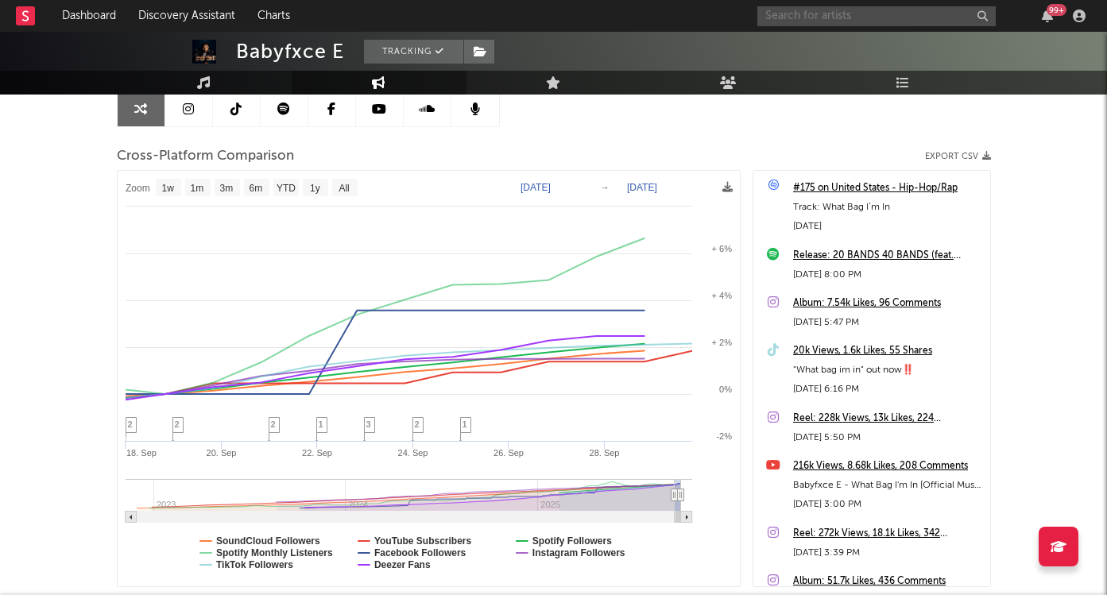
click at [872, 12] on input "text" at bounding box center [876, 16] width 238 height 20
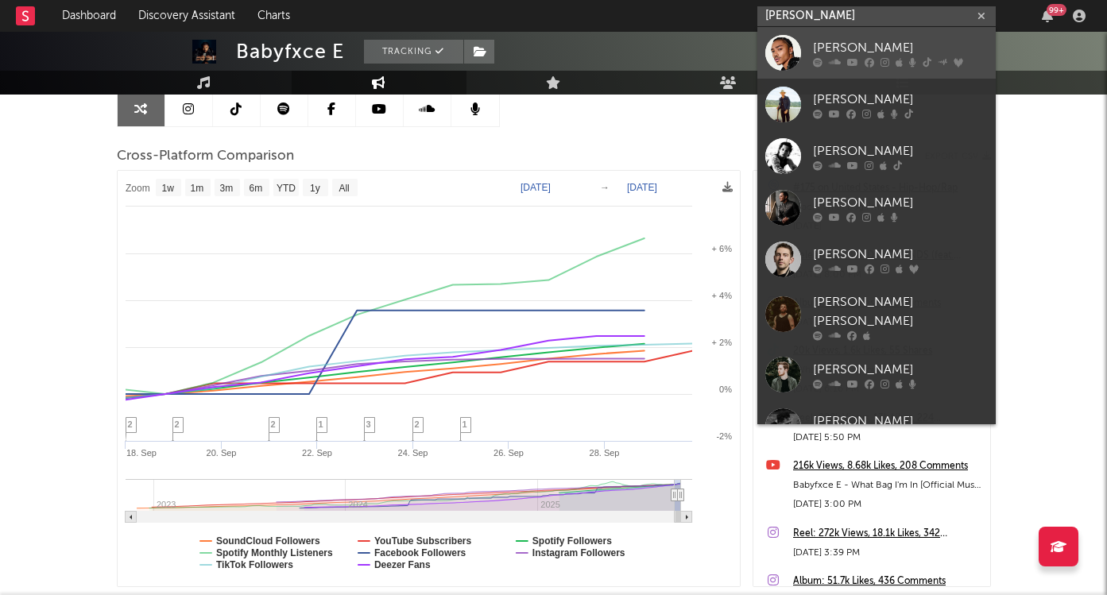
type input "[PERSON_NAME]"
click at [878, 44] on div "[PERSON_NAME]" at bounding box center [900, 47] width 175 height 19
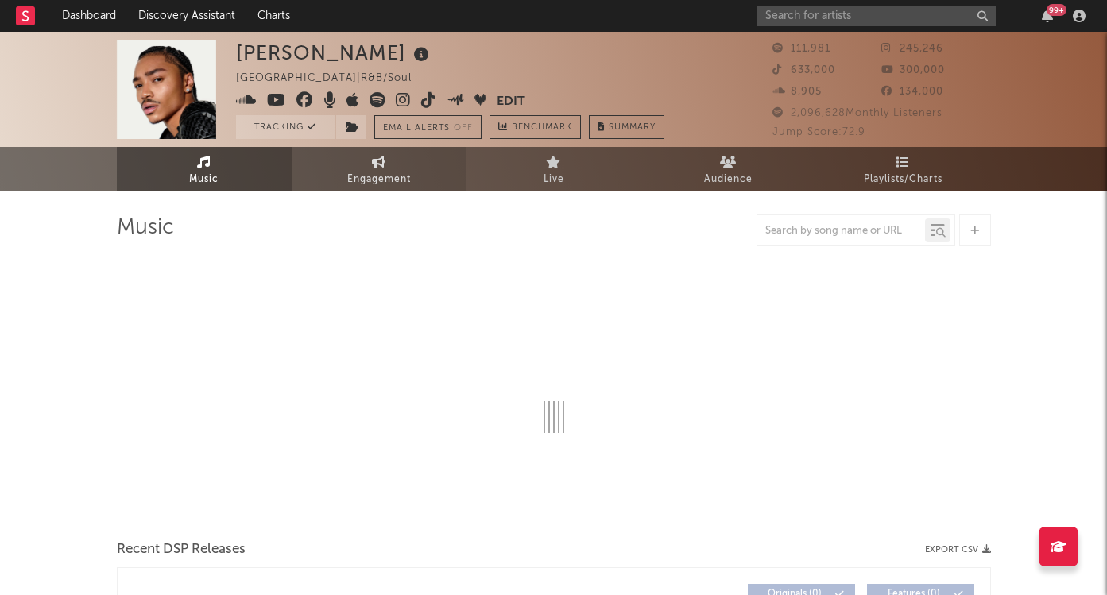
click at [374, 182] on span "Engagement" at bounding box center [379, 179] width 64 height 19
select select "1w"
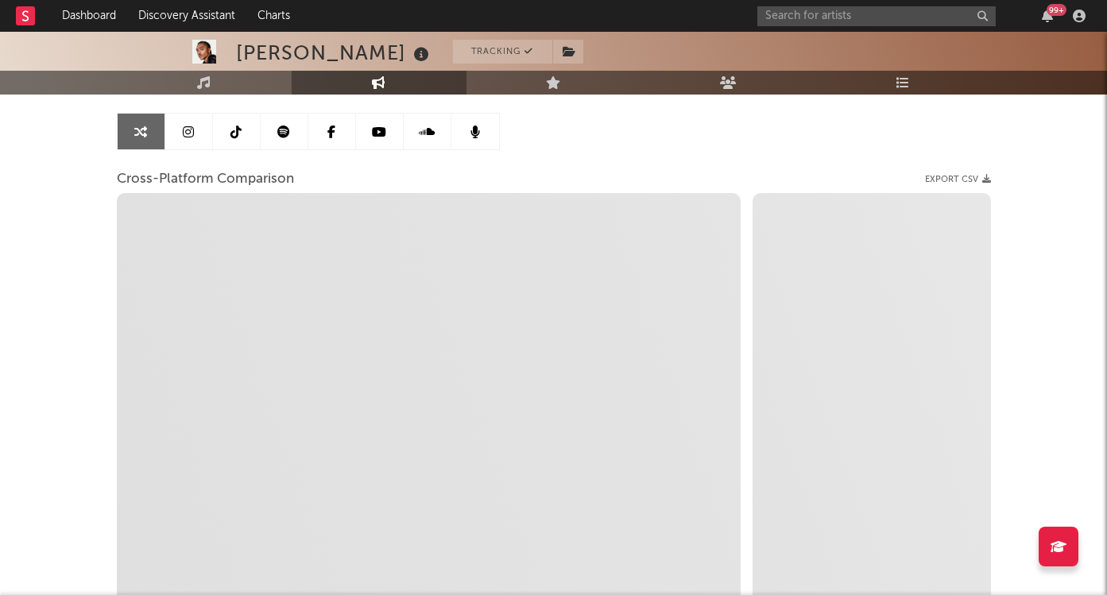
scroll to position [134, 0]
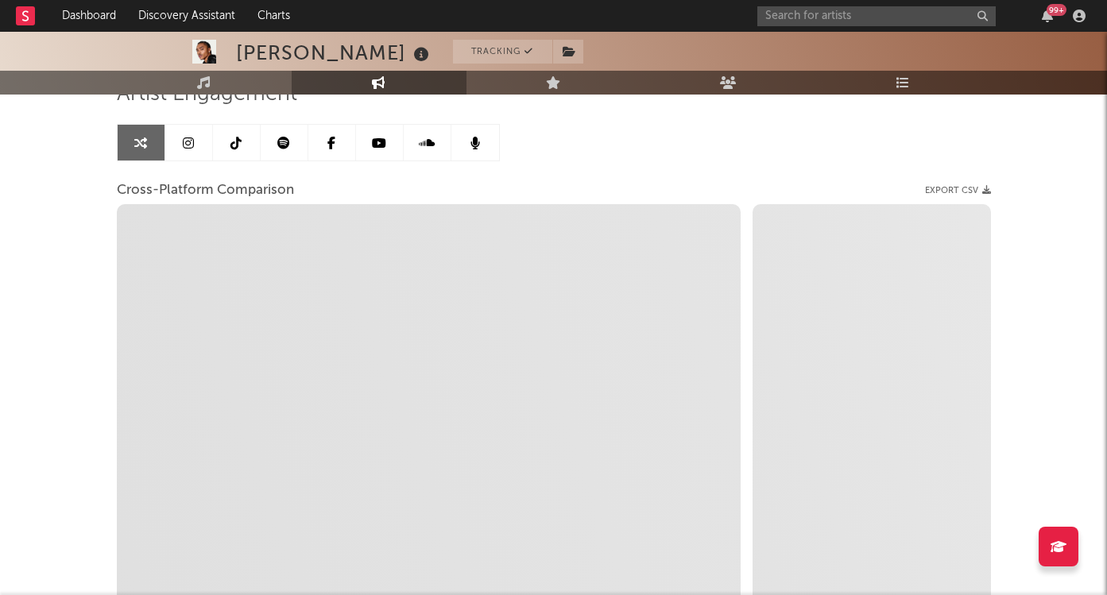
select select "1m"
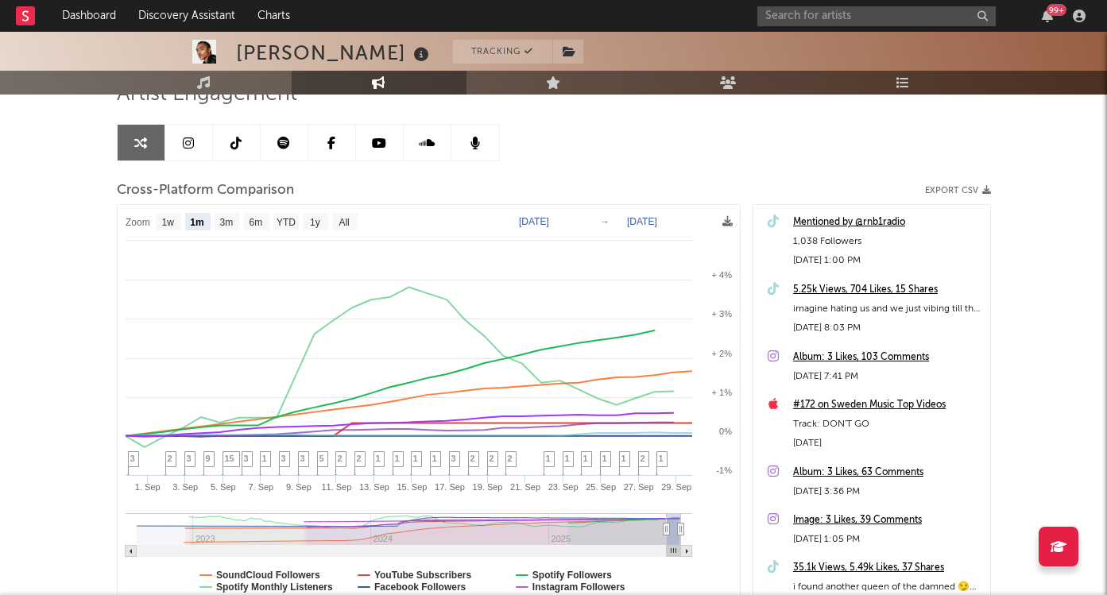
click at [549, 219] on text "[DATE]" at bounding box center [534, 221] width 30 height 11
click at [583, 219] on input "[DATE]" at bounding box center [546, 222] width 74 height 16
type input "[DATE]"
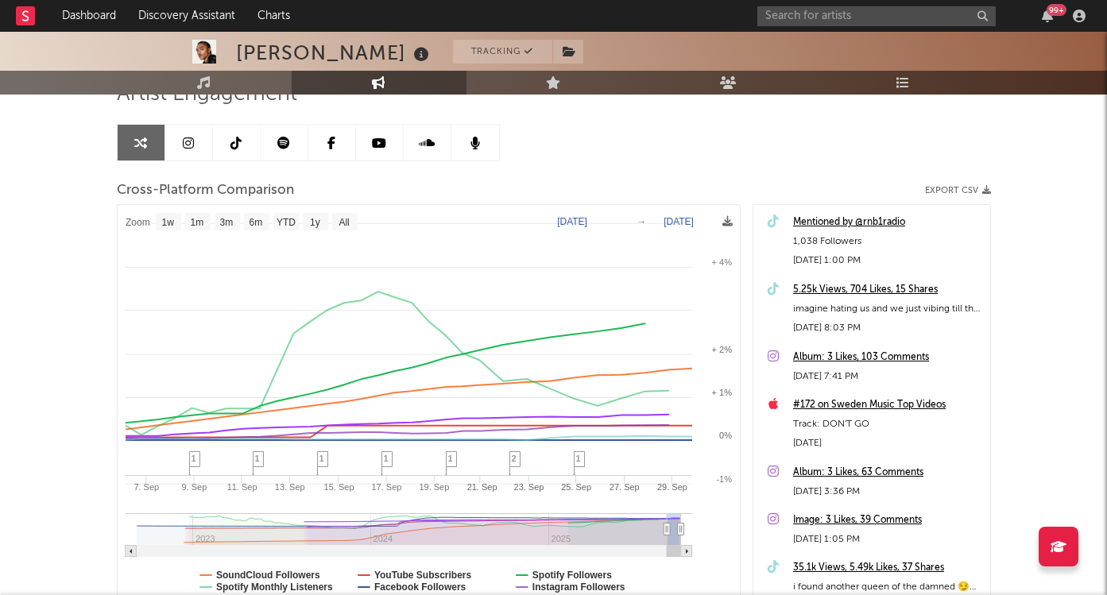
select select "1w"
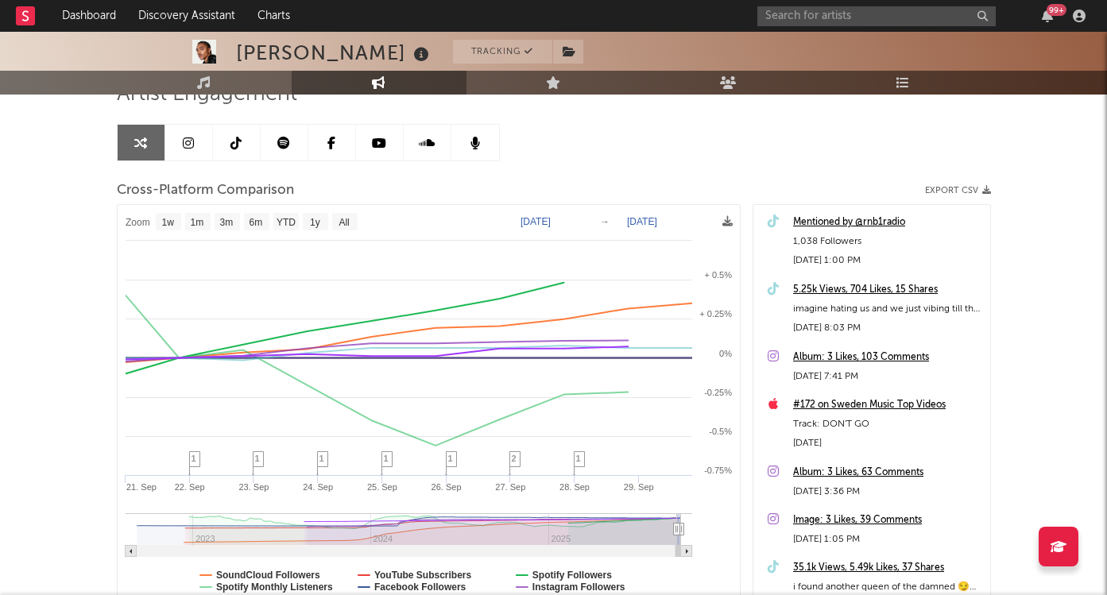
scroll to position [0, 0]
